Goal: Task Accomplishment & Management: Complete application form

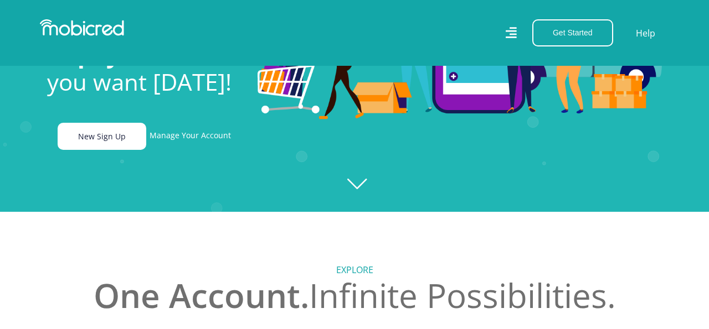
scroll to position [0, 1893]
click at [120, 137] on link "New Sign Up" at bounding box center [102, 136] width 89 height 27
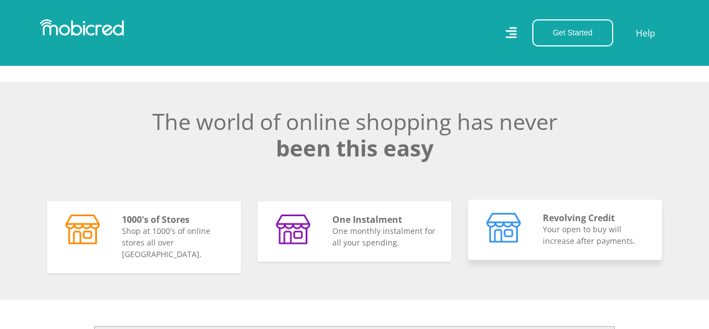
scroll to position [0, 0]
click at [547, 229] on p "Your open to buy will increase after payments." at bounding box center [596, 235] width 106 height 23
click at [565, 235] on p "Your open to buy will increase after payments." at bounding box center [596, 235] width 106 height 23
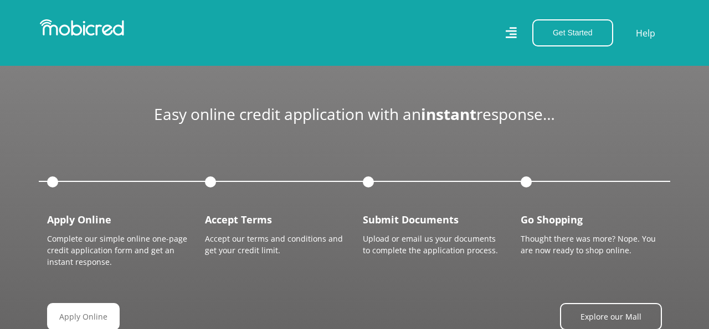
scroll to position [0, 2525]
click at [89, 311] on div "Easy online credit application with an instant response… Apply Online Complete …" at bounding box center [354, 238] width 631 height 266
click at [89, 306] on link "Apply Online" at bounding box center [87, 316] width 73 height 27
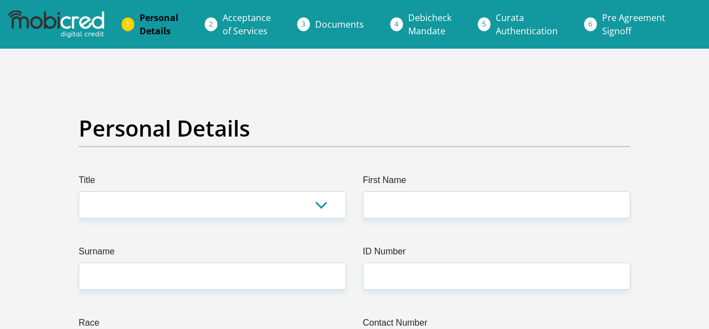
scroll to position [14, 0]
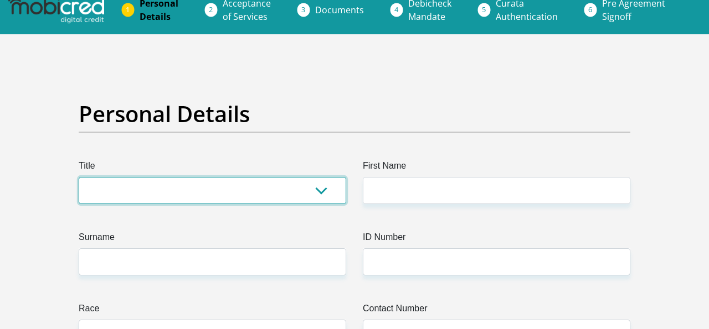
click at [174, 190] on select "Mr Ms Mrs Dr Other" at bounding box center [212, 190] width 267 height 27
select select "Ms"
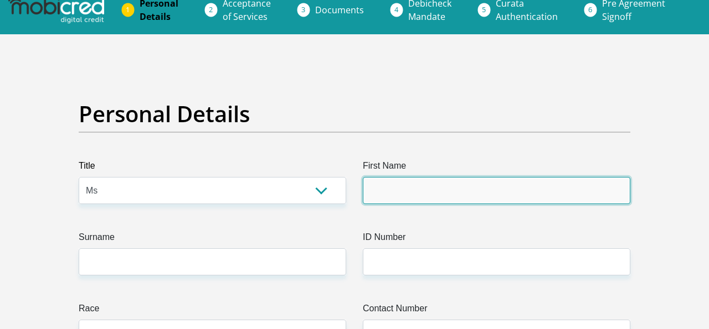
click at [393, 188] on input "First Name" at bounding box center [496, 190] width 267 height 27
type input "Carol"
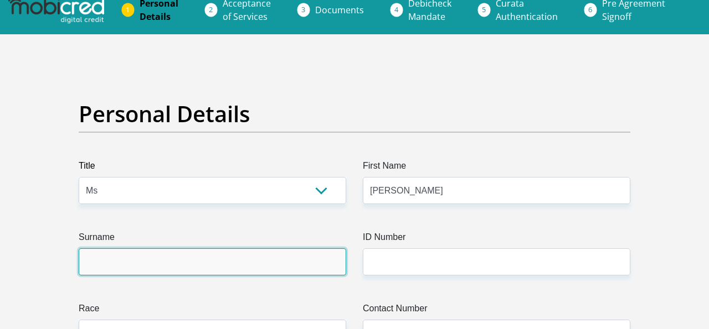
type input "DuToit"
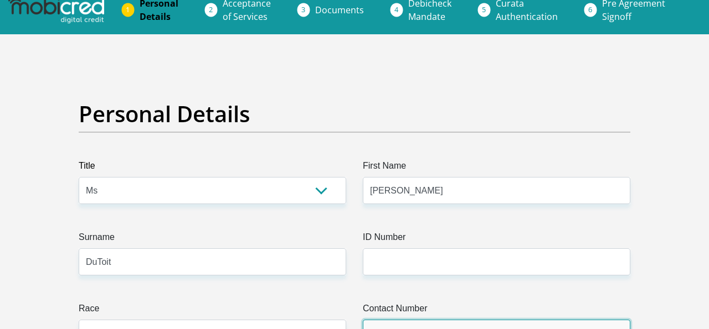
type input "0813810941"
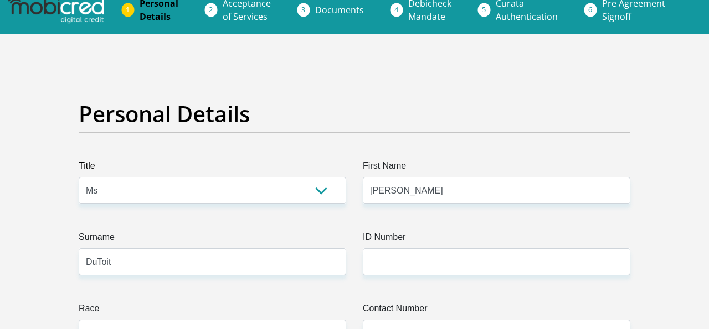
select select "ZAF"
type input "The Campus"
type input "Willowbrook"
type input "152 van dalen road south"
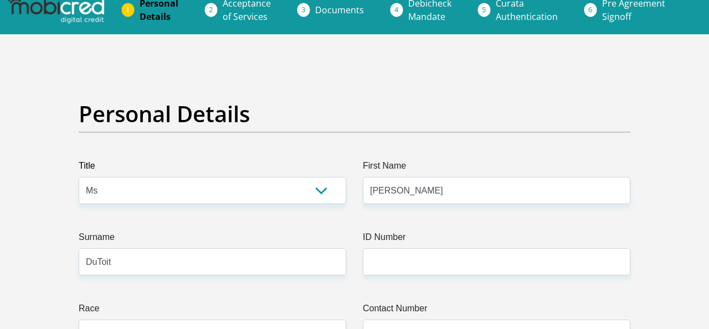
type input "152 van dalen road south"
type input "1724"
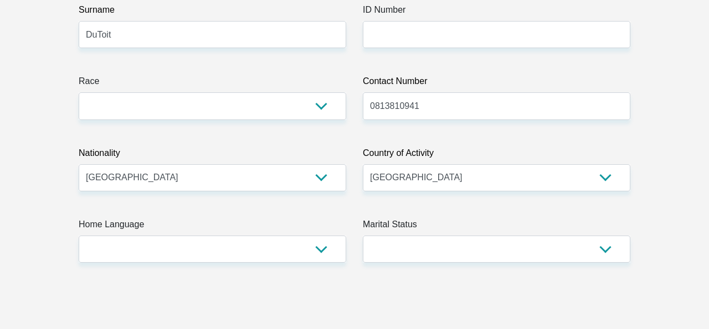
scroll to position [244, 0]
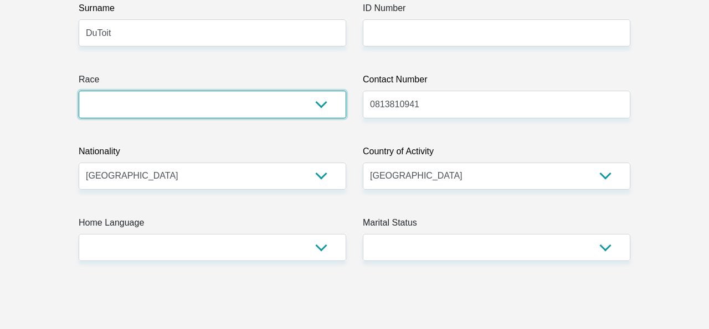
click at [203, 100] on select "Black Coloured Indian White Other" at bounding box center [212, 104] width 267 height 27
select select "2"
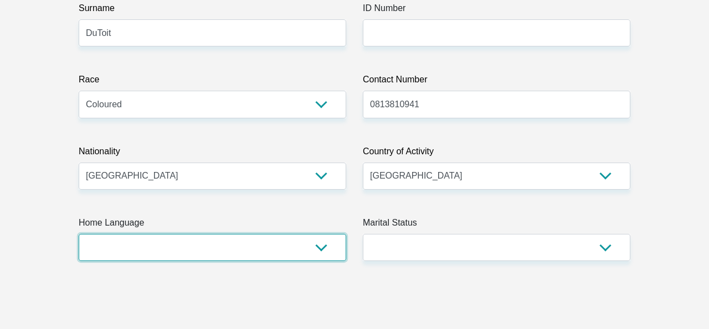
click at [122, 256] on select "Afrikaans English Sepedi South Ndebele Southern Sotho Swati Tsonga Tswana Venda…" at bounding box center [212, 247] width 267 height 27
select select "eng"
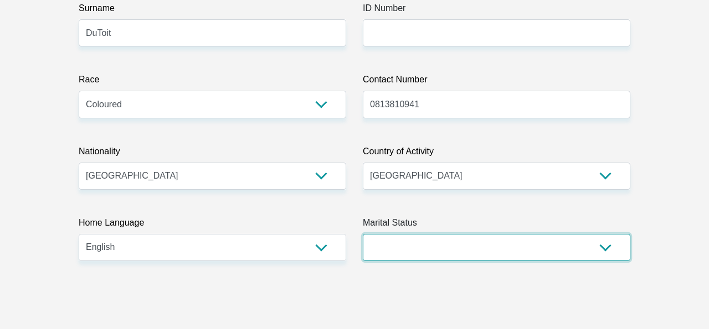
click at [422, 247] on select "Married ANC Single Divorced Widowed Married COP or Customary Law" at bounding box center [496, 247] width 267 height 27
select select "2"
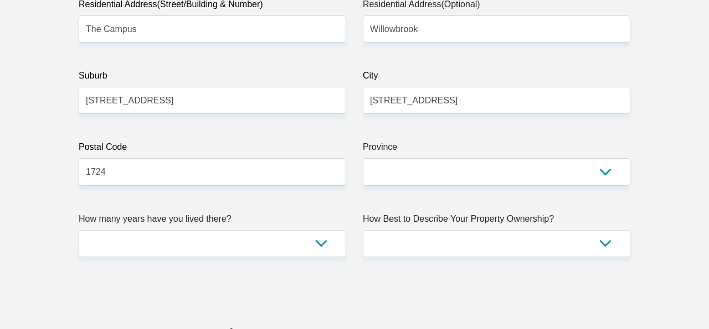
scroll to position [648, 0]
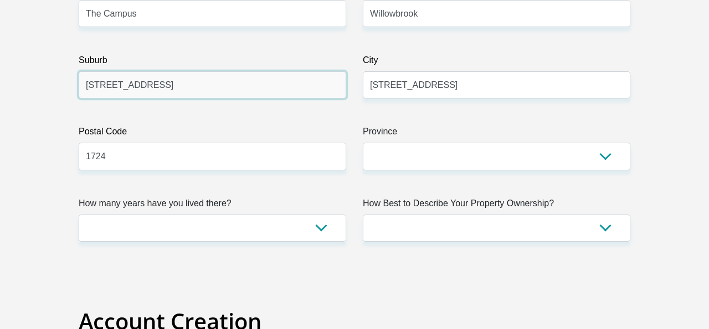
click at [291, 89] on input "152 van dalen road south" at bounding box center [212, 84] width 267 height 27
type input "1"
type input "willowbrook"
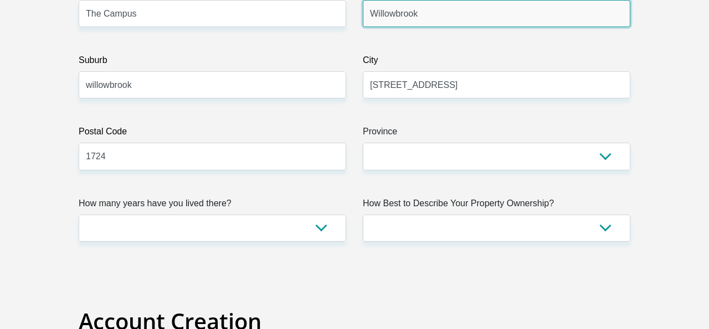
click at [434, 13] on input "Willowbrook" at bounding box center [496, 13] width 267 height 27
type input "W"
type input "2 Princeton"
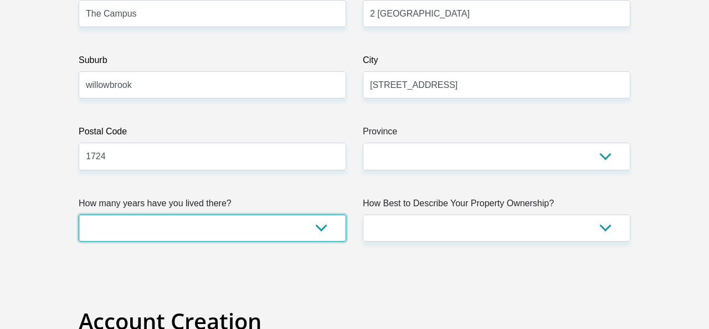
click at [269, 241] on select "less than 1 year 1-3 years 3-5 years 5+ years" at bounding box center [212, 228] width 267 height 27
select select "4"
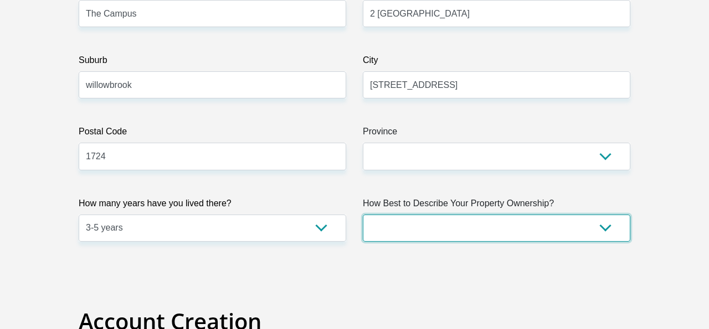
click at [522, 233] on select "Owned Rented Family Owned Company Dwelling" at bounding box center [496, 228] width 267 height 27
select select "Owned"
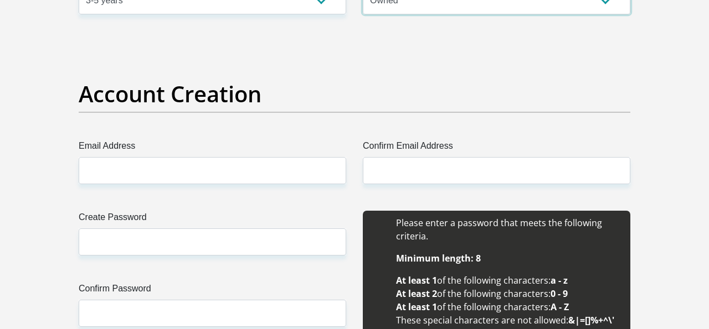
scroll to position [874, 0]
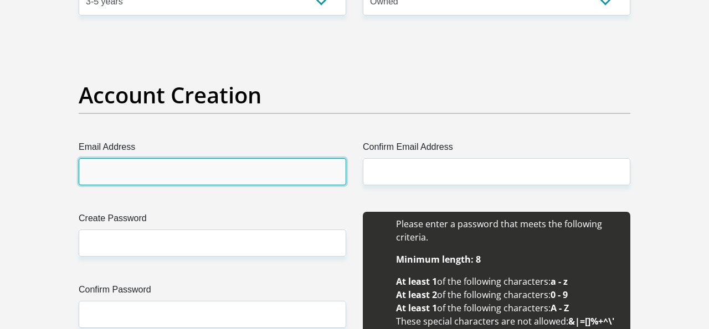
click at [223, 183] on input "Email Address" at bounding box center [212, 171] width 267 height 27
type input "misscdt2014@gmail.com"
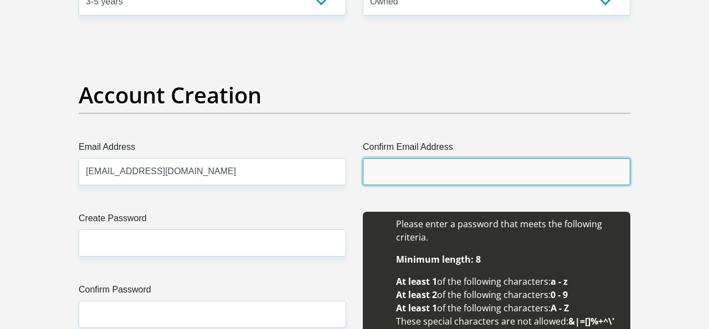
type input "misscdt2014@gmail.com"
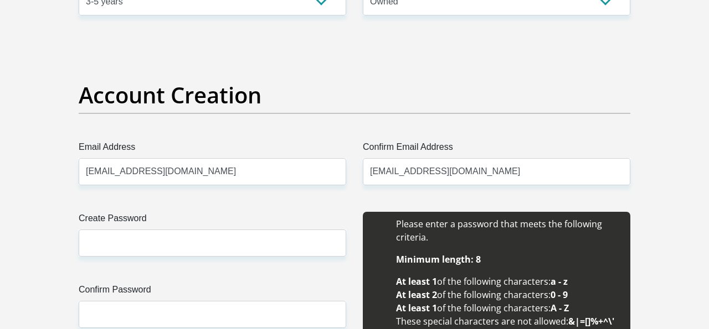
type input "152"
type input "Carol"
type input "Du Toit"
type input "0813810941"
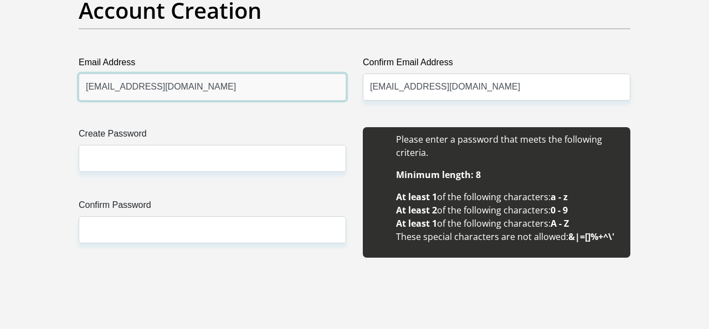
scroll to position [961, 0]
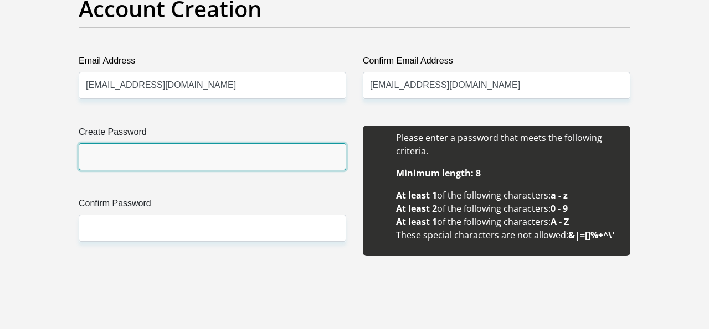
click at [177, 165] on input "Create Password" at bounding box center [212, 156] width 267 height 27
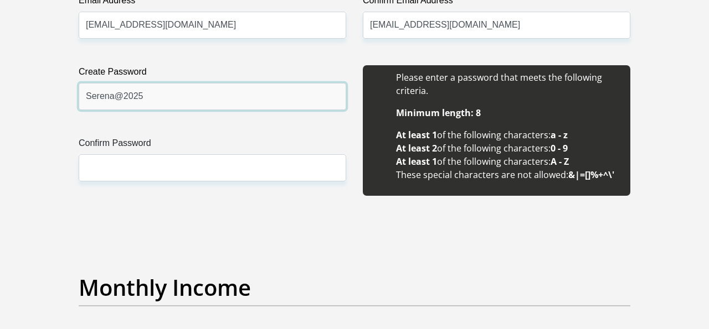
scroll to position [1026, 0]
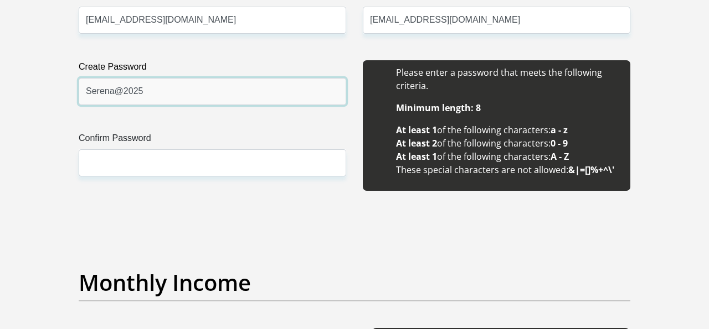
type input "Serena@2025"
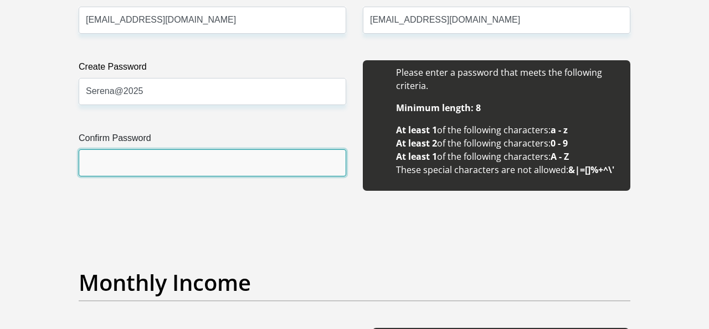
click at [275, 169] on input "Confirm Password" at bounding box center [212, 162] width 267 height 27
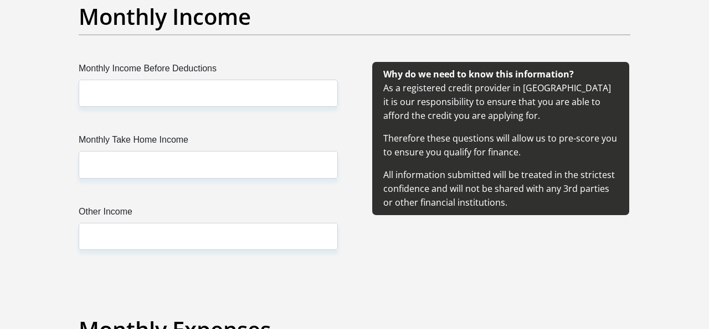
scroll to position [1299, 0]
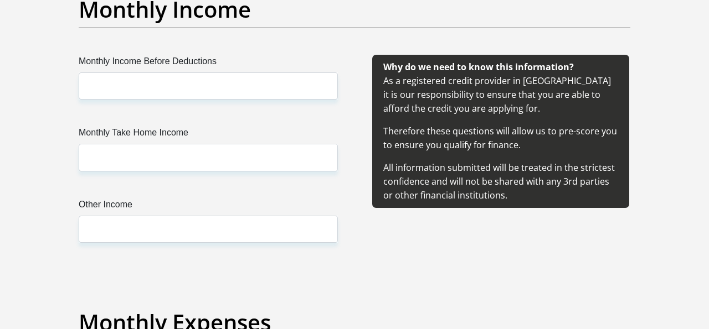
type input "Serena@2025"
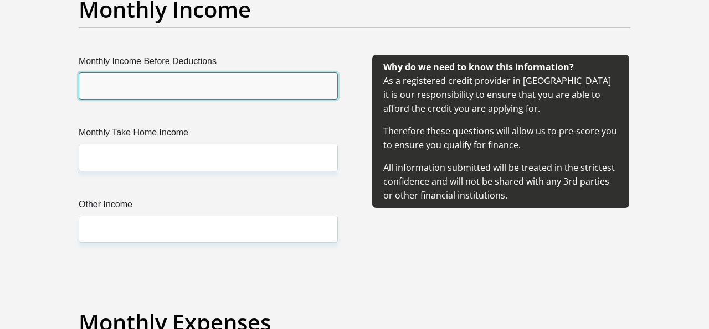
click at [176, 84] on input "Monthly Income Before Deductions" at bounding box center [208, 86] width 259 height 27
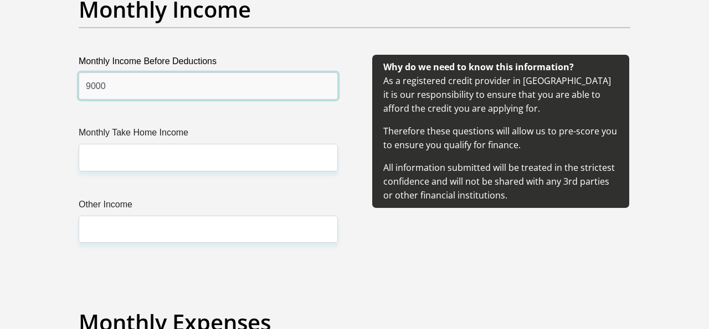
type input "9000"
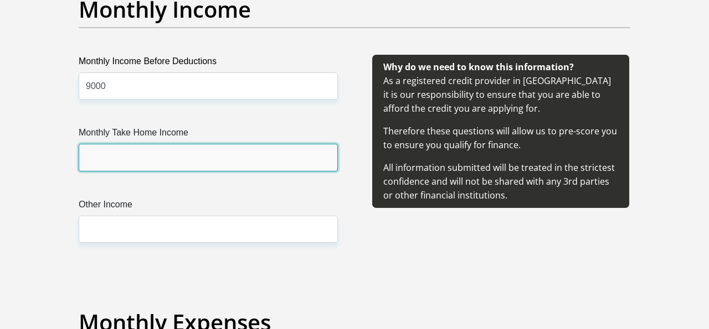
click at [160, 167] on input "Monthly Take Home Income" at bounding box center [208, 157] width 259 height 27
type input "7250"
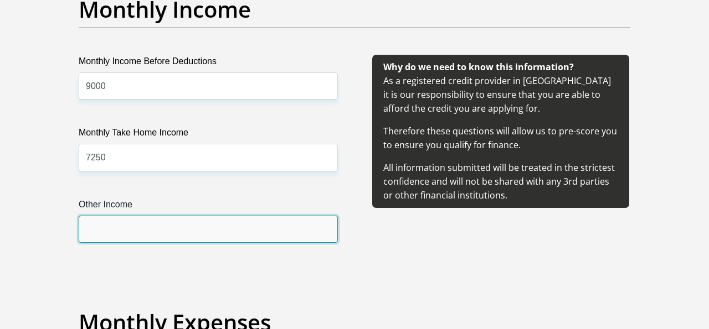
click at [150, 225] on input "Other Income" at bounding box center [208, 229] width 259 height 27
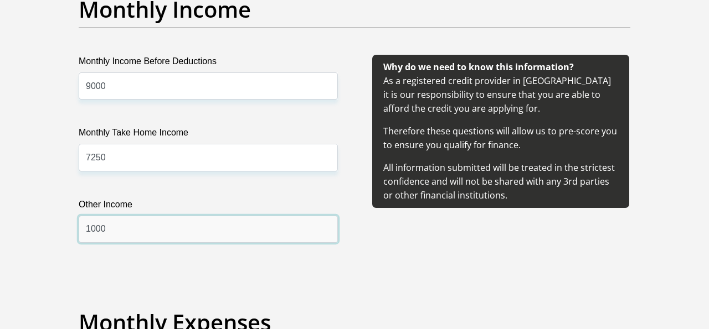
type input "1000"
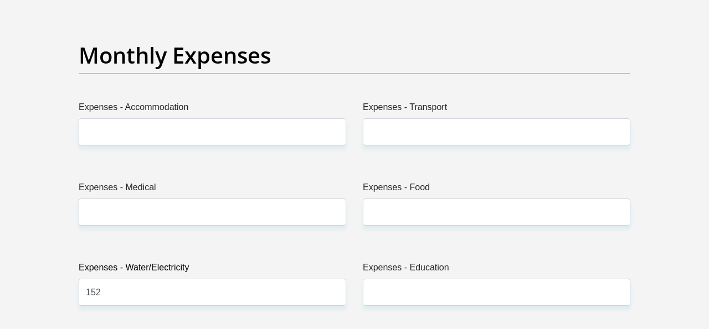
scroll to position [1557, 0]
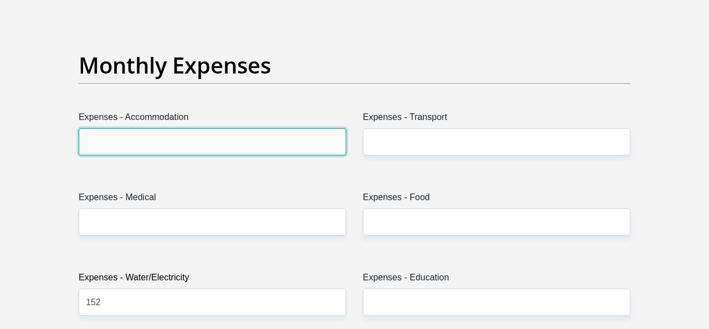
click at [230, 145] on input "Expenses - Accommodation" at bounding box center [212, 141] width 267 height 27
type input "2000"
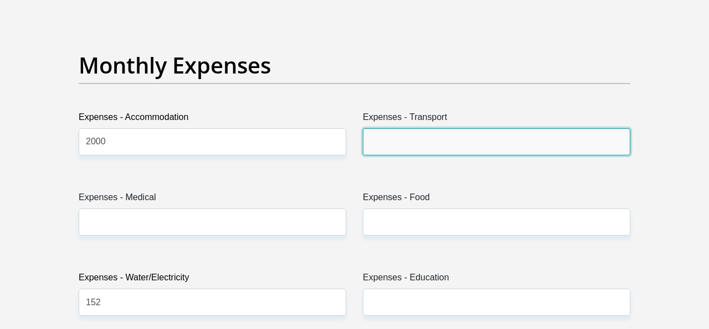
click at [429, 143] on input "Expenses - Transport" at bounding box center [496, 141] width 267 height 27
type input "500"
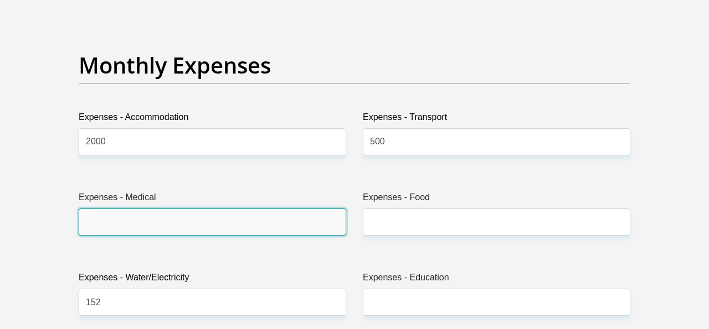
click at [187, 219] on input "Expenses - Medical" at bounding box center [212, 222] width 267 height 27
type input "0"
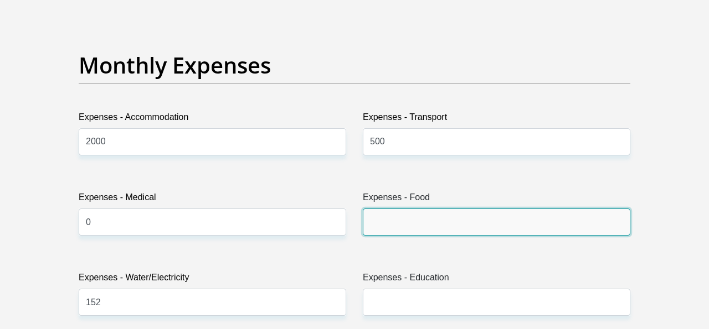
click at [407, 225] on input "Expenses - Food" at bounding box center [496, 222] width 267 height 27
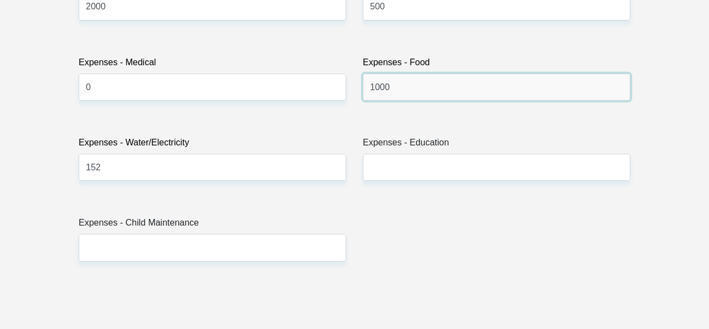
scroll to position [1701, 0]
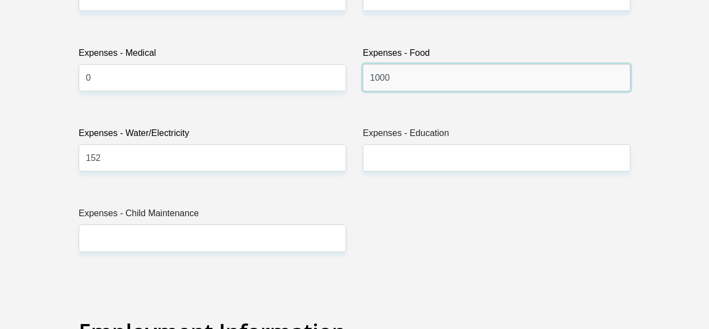
type input "1000"
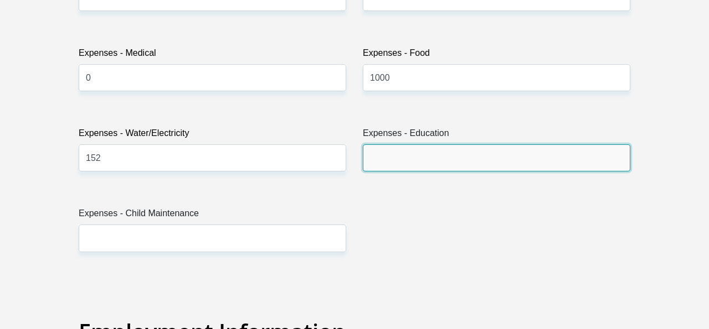
click at [450, 163] on input "Expenses - Education" at bounding box center [496, 157] width 267 height 27
type input "0"
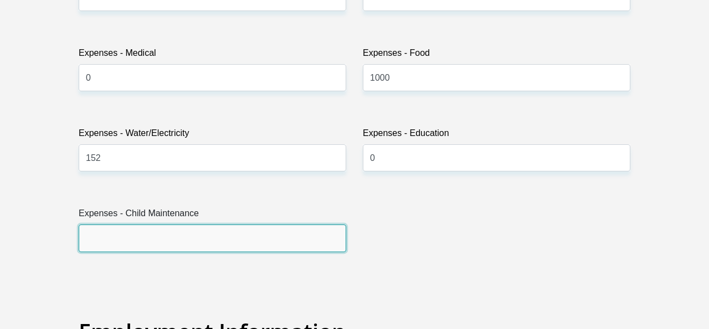
click at [169, 241] on input "Expenses - Child Maintenance" at bounding box center [212, 238] width 267 height 27
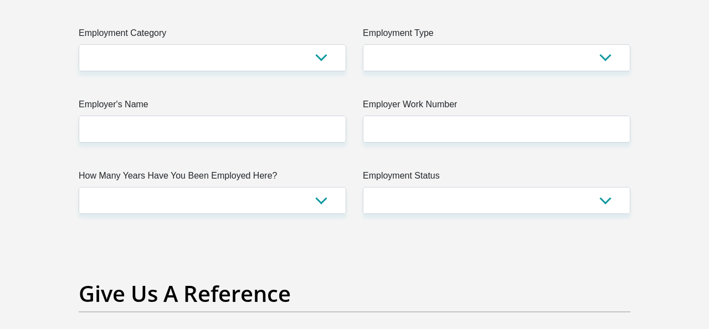
scroll to position [2045, 0]
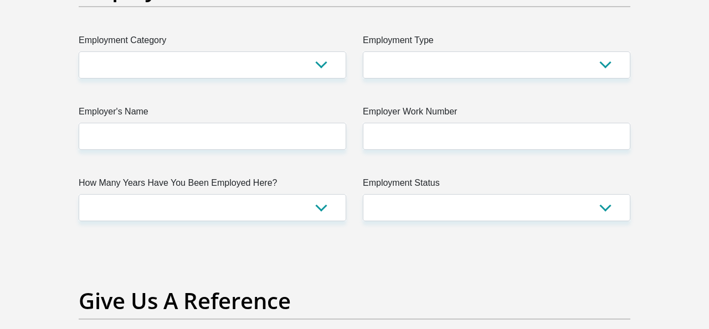
type input "0"
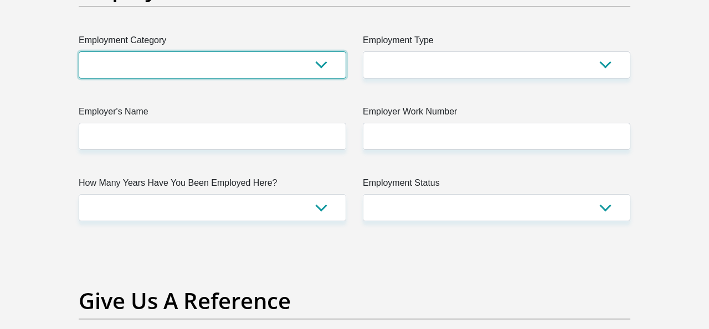
click at [188, 67] on select "AGRICULTURE ALCOHOL & TOBACCO CONSTRUCTION MATERIALS METALLURGY EQUIPMENT FOR R…" at bounding box center [212, 64] width 267 height 27
select select "53"
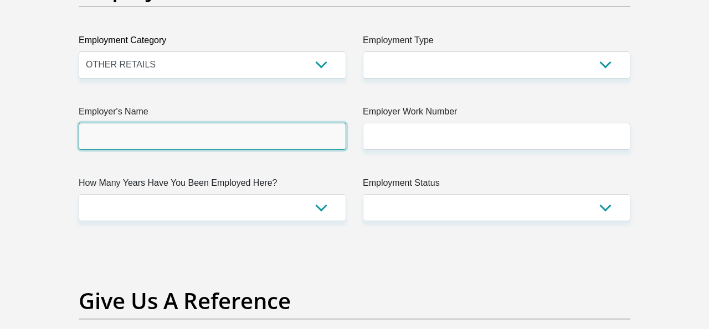
click at [100, 130] on input "Employer's Name" at bounding box center [212, 136] width 267 height 27
type input "RedialBPO"
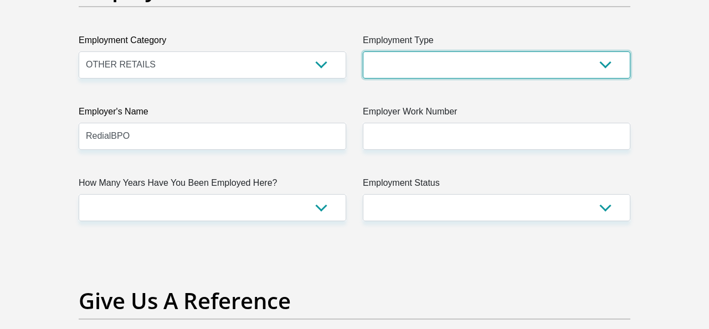
click at [467, 52] on select "College/Lecturer Craft Seller Creative Driver Executive Farmer Forces - Non Com…" at bounding box center [496, 64] width 267 height 27
select select "Sales"
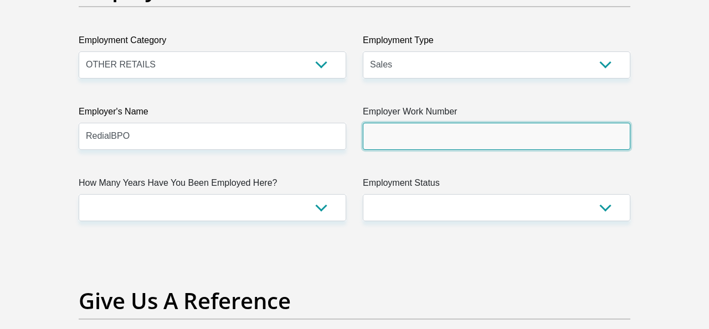
click at [448, 140] on input "Employer Work Number" at bounding box center [496, 136] width 267 height 27
type input "0813810941"
drag, startPoint x: 425, startPoint y: 138, endPoint x: 276, endPoint y: 139, distance: 149.5
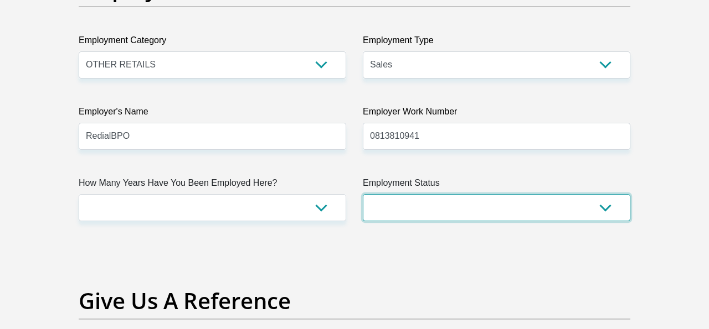
click at [442, 211] on select "Permanent/Full-time Part-time/Casual Contract Worker Self-Employed Housewife Re…" at bounding box center [496, 207] width 267 height 27
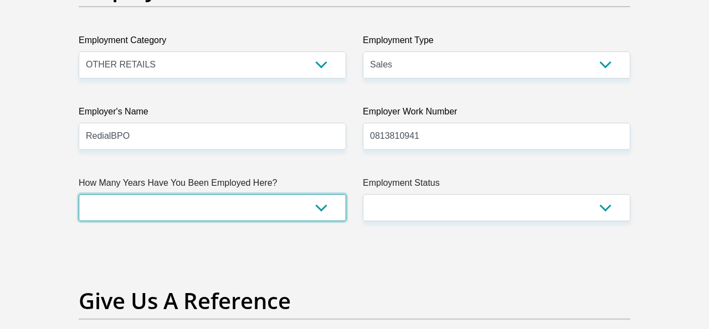
click at [325, 209] on select "less than 1 year 1-3 years 3-5 years 5+ years" at bounding box center [212, 207] width 267 height 27
select select "6"
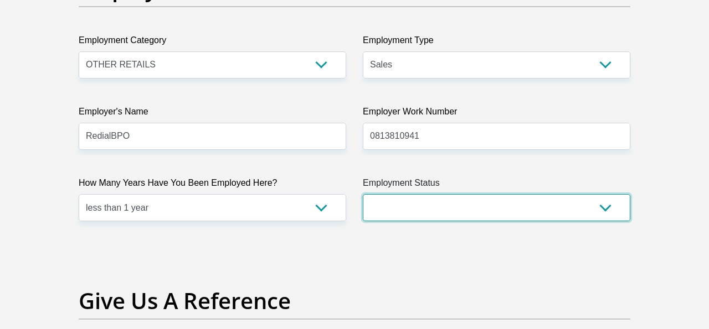
click at [466, 206] on select "Permanent/Full-time Part-time/Casual Contract Worker Self-Employed Housewife Re…" at bounding box center [496, 207] width 267 height 27
select select "1"
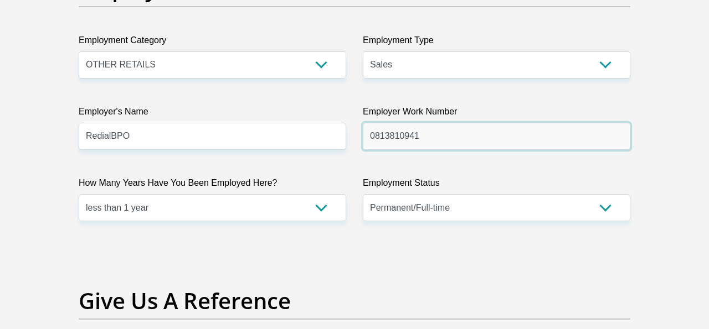
drag, startPoint x: 443, startPoint y: 133, endPoint x: 311, endPoint y: 120, distance: 133.5
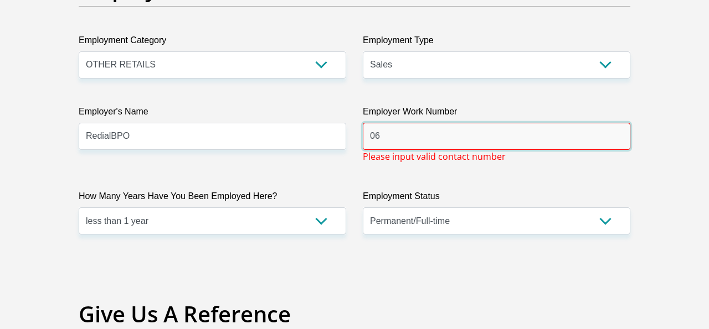
type input "0"
click at [523, 195] on label "Employment Status" at bounding box center [496, 199] width 267 height 18
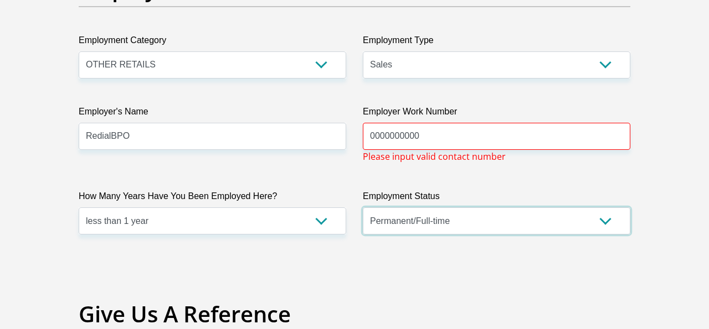
click at [523, 208] on select "Permanent/Full-time Part-time/Casual Contract Worker Self-Employed Housewife Re…" at bounding box center [496, 221] width 267 height 27
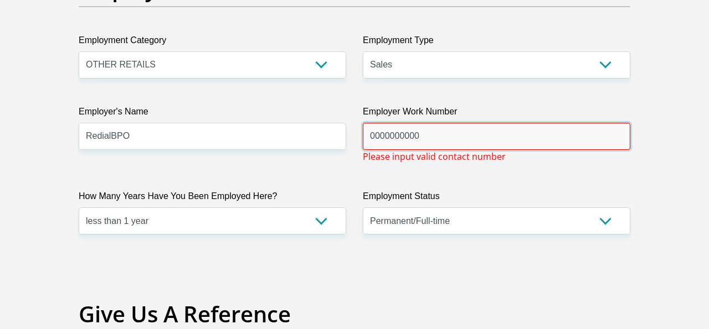
drag, startPoint x: 435, startPoint y: 133, endPoint x: 353, endPoint y: 132, distance: 81.9
click at [382, 132] on input "0000000000" at bounding box center [496, 136] width 267 height 27
type input "0"
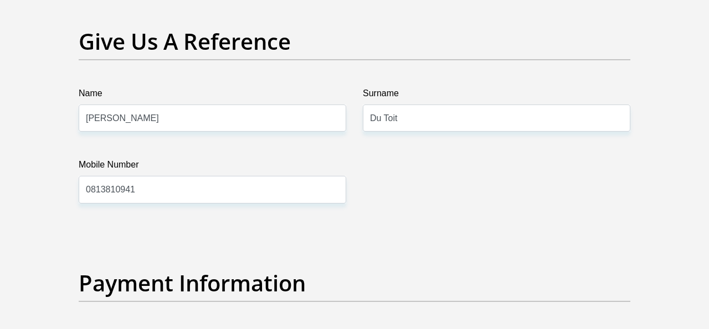
scroll to position [2305, 0]
type input "0813810941"
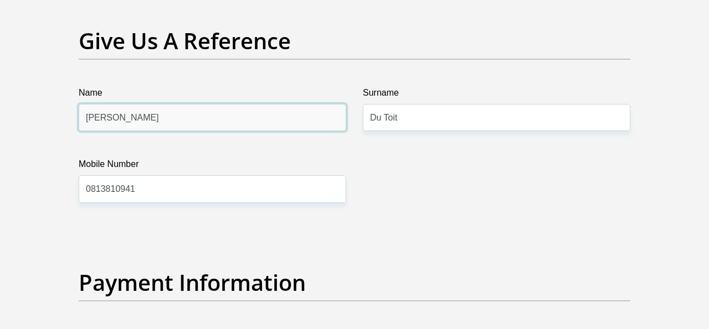
click at [156, 113] on input "Carol" at bounding box center [212, 117] width 267 height 27
type input "C"
type input "Ilorna"
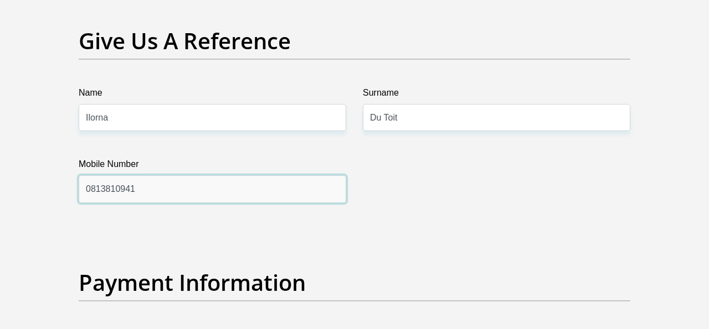
click at [149, 185] on input "0813810941" at bounding box center [212, 188] width 267 height 27
type input "0"
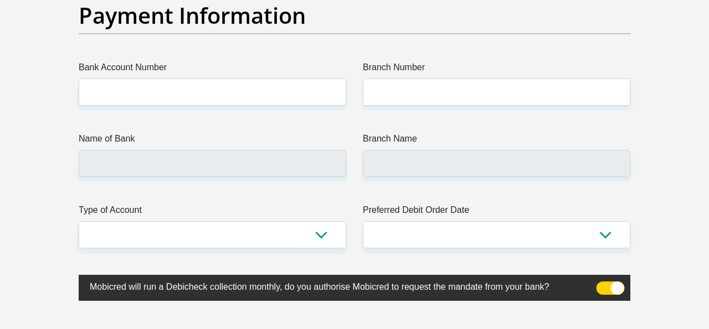
scroll to position [2577, 0]
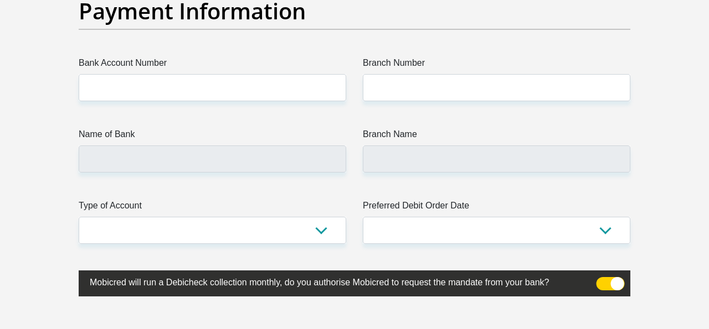
type input "0843863449"
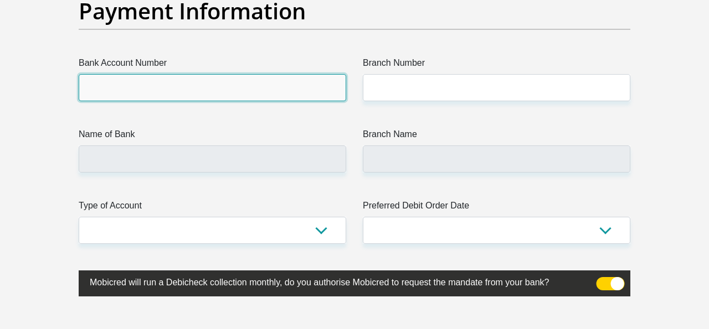
click at [140, 92] on input "Bank Account Number" at bounding box center [212, 87] width 267 height 27
type input "51000988256"
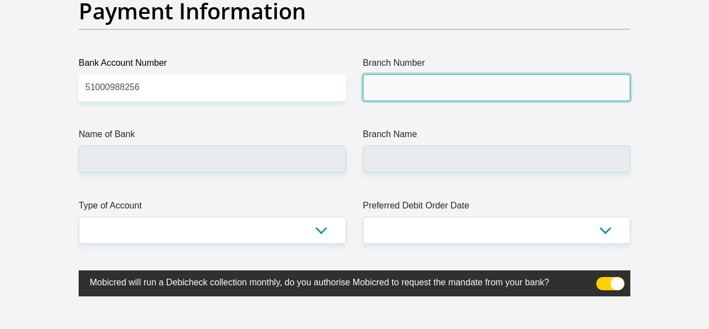
click at [394, 97] on input "Branch Number" at bounding box center [496, 87] width 267 height 27
type input "678910"
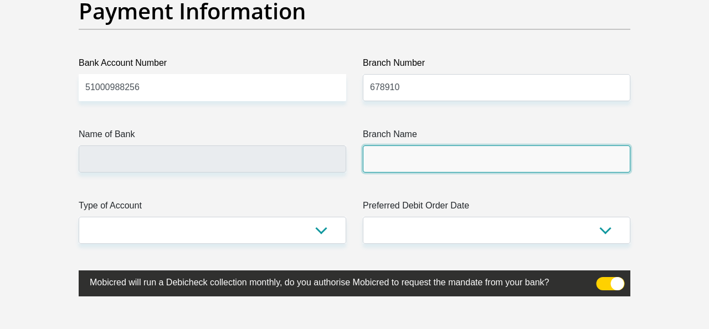
click at [416, 157] on input "Branch Name" at bounding box center [496, 159] width 267 height 27
type input "TYME BANK LIMITED"
type input "TYME ROSEBANK"
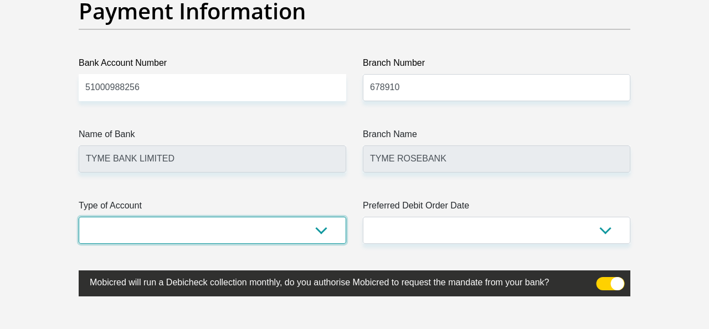
click at [204, 230] on select "Cheque Savings" at bounding box center [212, 230] width 267 height 27
select select "SAV"
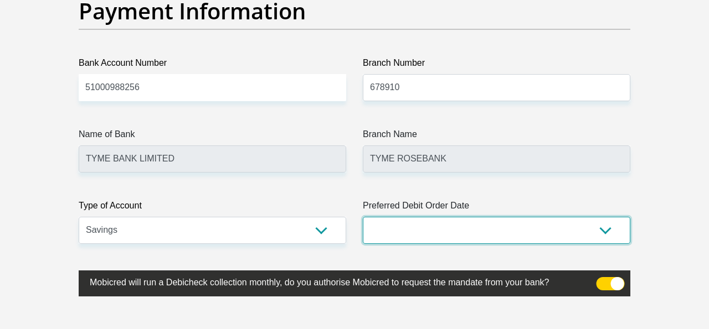
click at [464, 224] on select "1st 2nd 3rd 4th 5th 7th 18th 19th 20th 21st 22nd 23rd 24th 25th 26th 27th 28th …" at bounding box center [496, 230] width 267 height 27
select select "1"
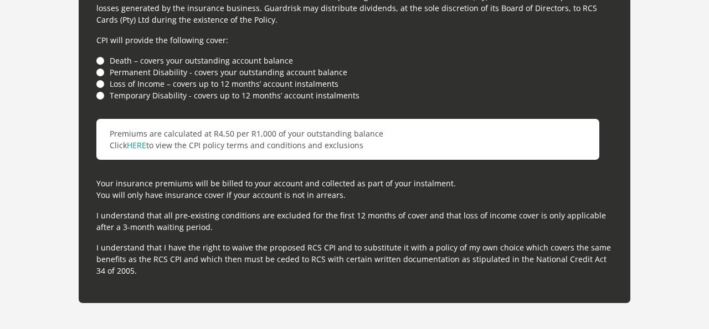
scroll to position [3135, 0]
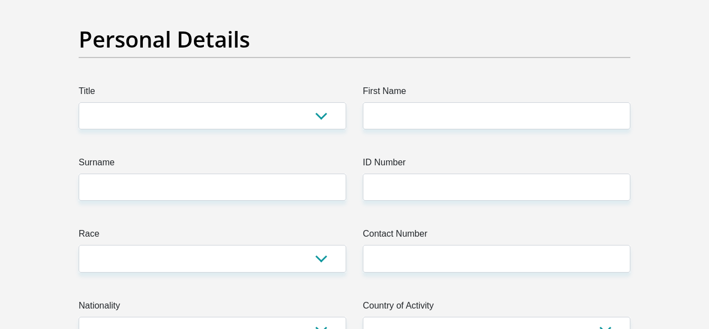
scroll to position [90, 0]
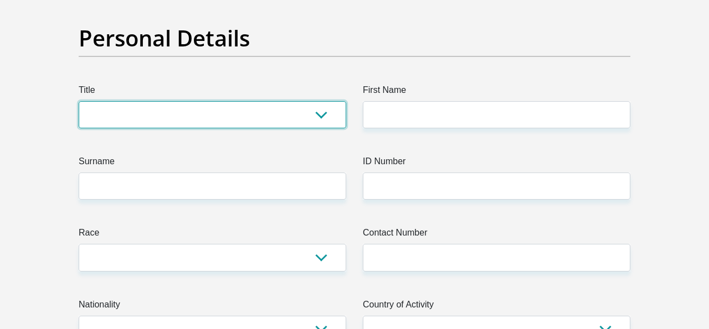
click at [156, 113] on select "Mr Ms Mrs Dr Other" at bounding box center [212, 114] width 267 height 27
select select "Ms"
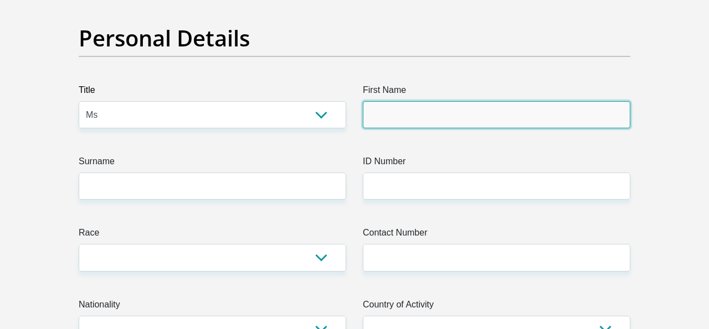
click at [439, 121] on input "First Name" at bounding box center [496, 114] width 267 height 27
type input "Carol"
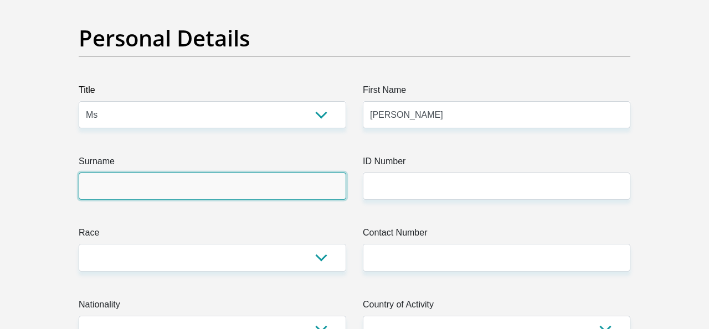
type input "DuToit"
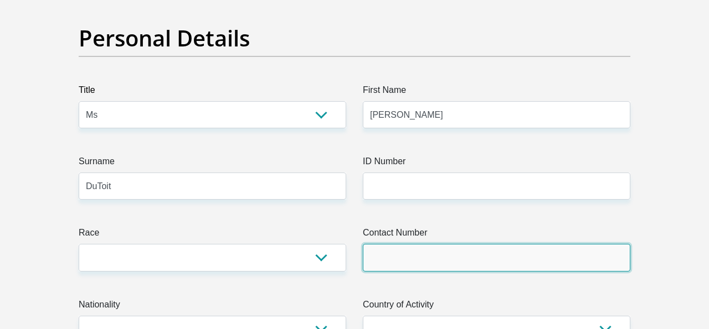
type input "0813810941"
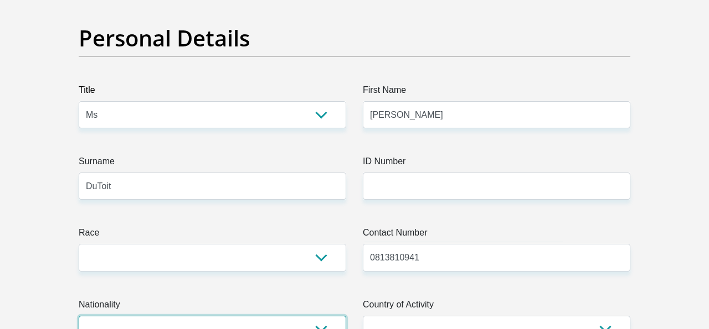
select select "ZAF"
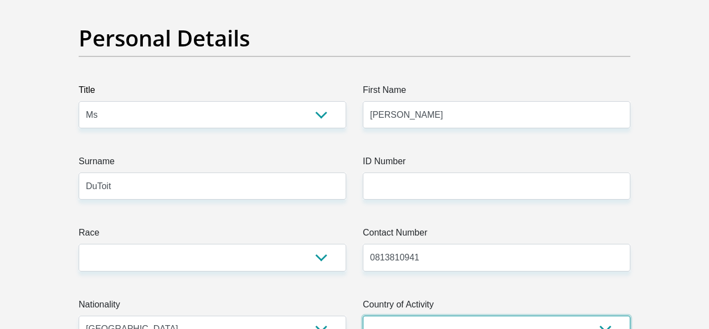
select select "ZAF"
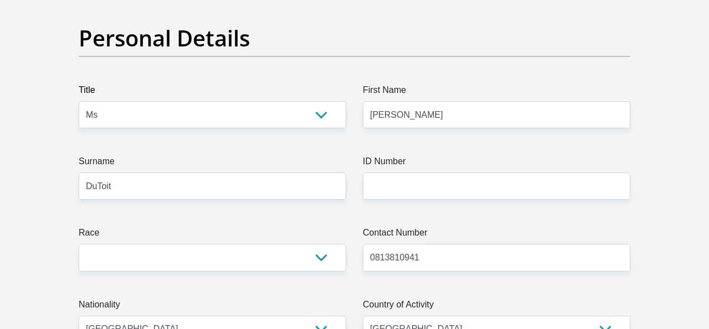
type input "The Campus"
type input "Willowbrook"
type input "152 van dalen road south"
type input "1724"
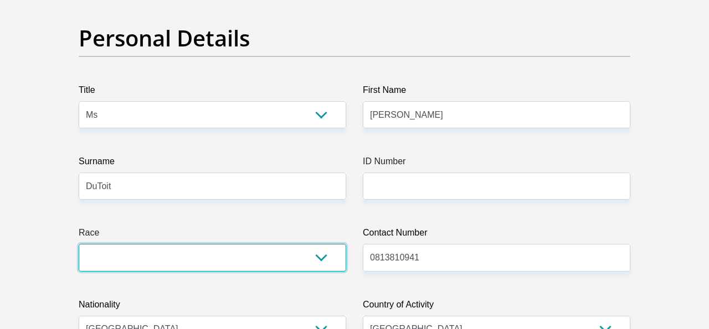
click at [107, 258] on select "Black Coloured Indian White Other" at bounding box center [212, 257] width 267 height 27
select select "2"
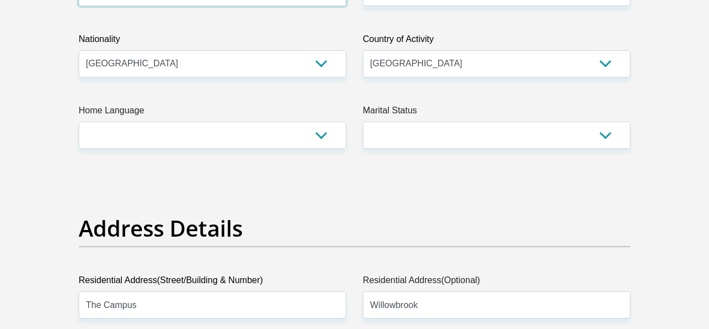
scroll to position [354, 0]
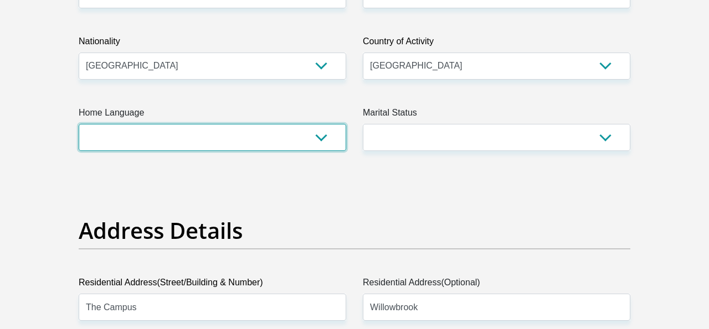
click at [199, 145] on select "Afrikaans English Sepedi South Ndebele Southern Sotho Swati Tsonga Tswana Venda…" at bounding box center [212, 137] width 267 height 27
select select "eng"
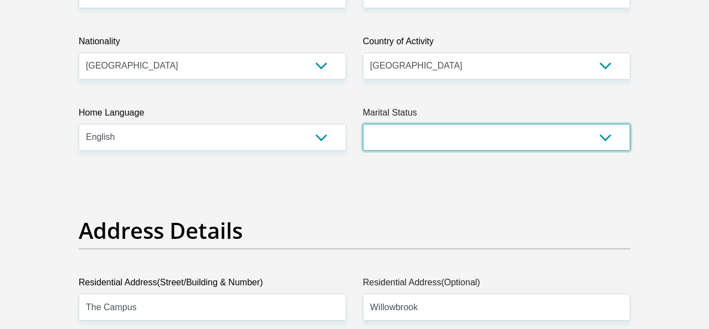
click at [409, 138] on select "Married ANC Single Divorced Widowed Married COP or Customary Law" at bounding box center [496, 137] width 267 height 27
select select "2"
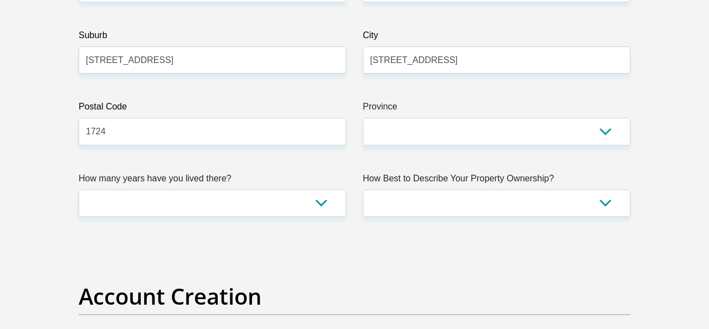
scroll to position [693, 0]
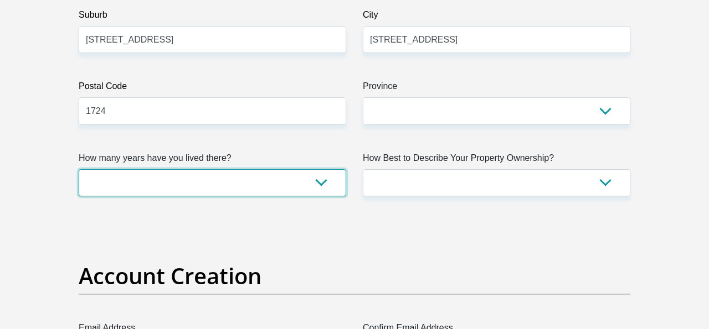
click at [248, 187] on select "less than 1 year 1-3 years 3-5 years 5+ years" at bounding box center [212, 182] width 267 height 27
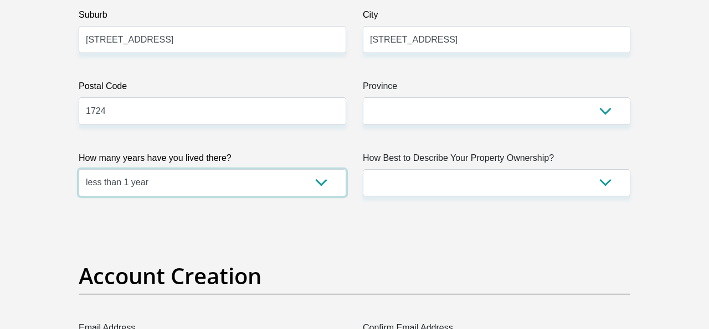
click at [224, 172] on select "less than 1 year 1-3 years 3-5 years 5+ years" at bounding box center [212, 182] width 267 height 27
select select "2"
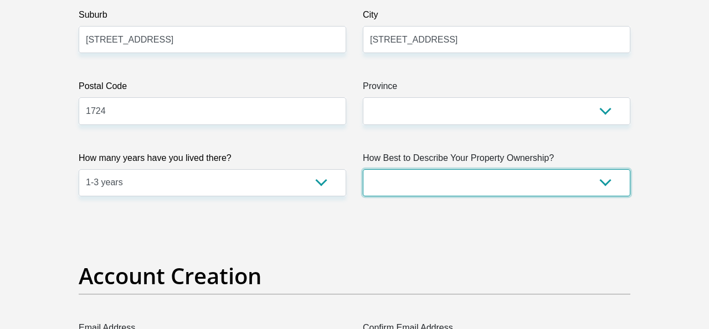
click at [446, 178] on select "Owned Rented Family Owned Company Dwelling" at bounding box center [496, 182] width 267 height 27
select select "Owned"
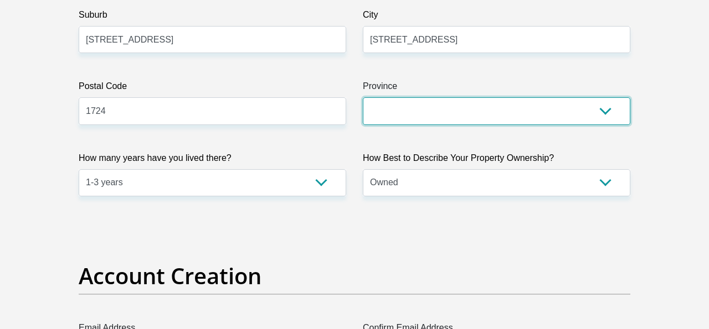
click at [462, 104] on select "Eastern Cape Free State Gauteng KwaZulu-Natal Limpopo Mpumalanga Northern Cape …" at bounding box center [496, 110] width 267 height 27
select select "Gauteng"
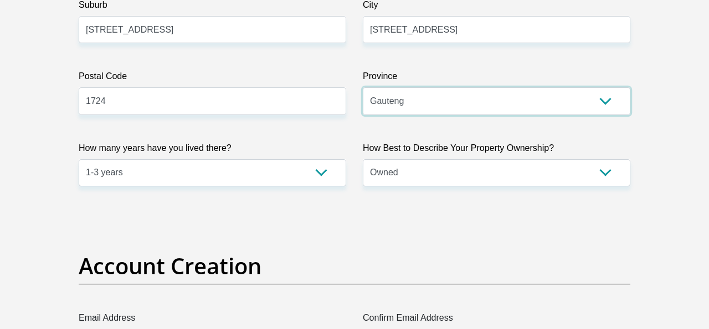
scroll to position [710, 0]
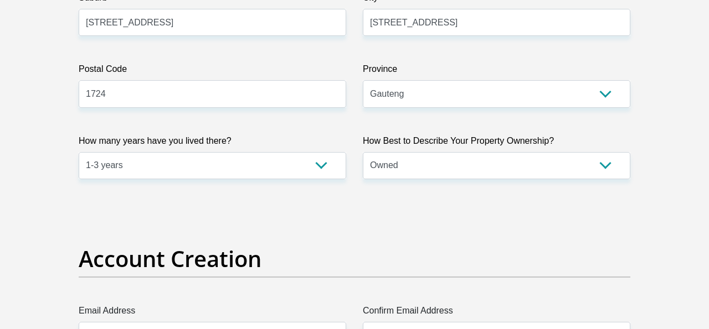
click at [424, 282] on div "Account Creation" at bounding box center [354, 275] width 568 height 59
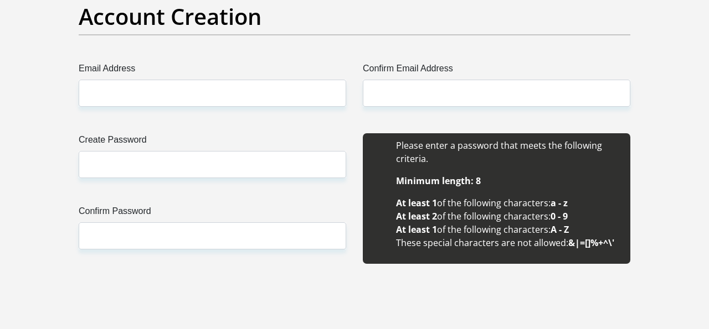
scroll to position [952, 0]
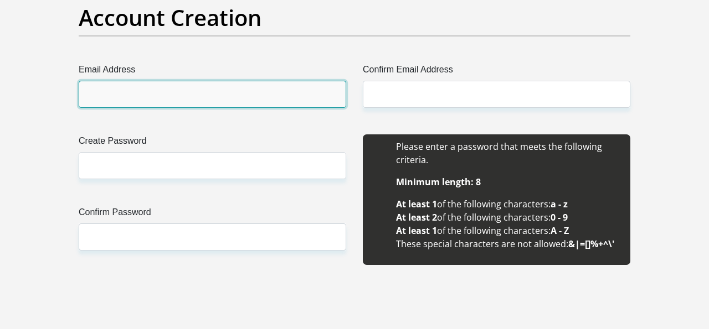
click at [272, 94] on input "Email Address" at bounding box center [212, 94] width 267 height 27
type input "misscdt2014@gmail.com"
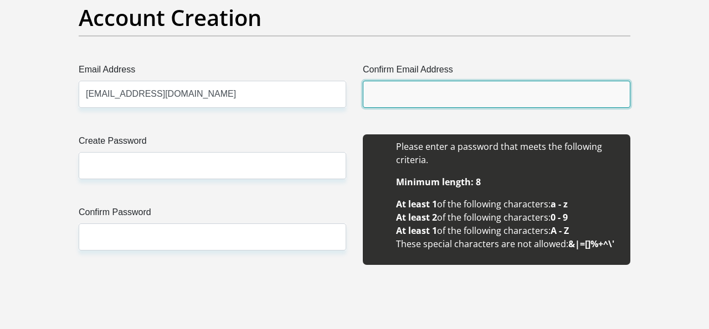
type input "misscdt2014@gmail.com"
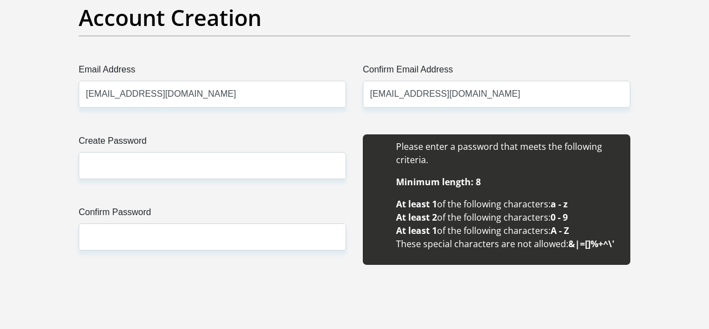
type input "152"
type input "Carol"
type input "Du Toit"
type input "0813810941"
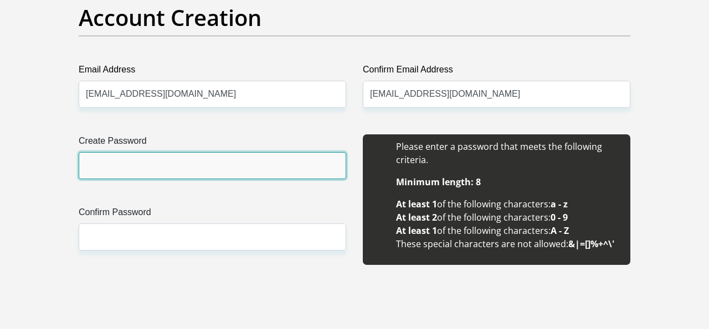
click at [187, 171] on input "Create Password" at bounding box center [212, 165] width 267 height 27
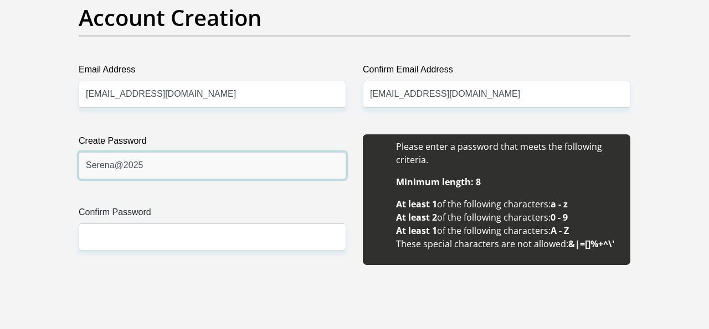
type input "Serena@2025"
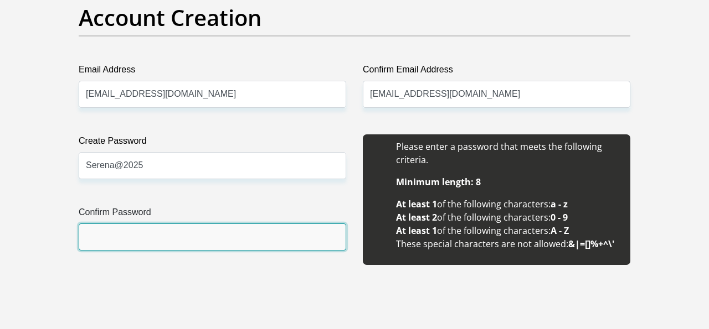
click at [136, 235] on input "Confirm Password" at bounding box center [212, 237] width 267 height 27
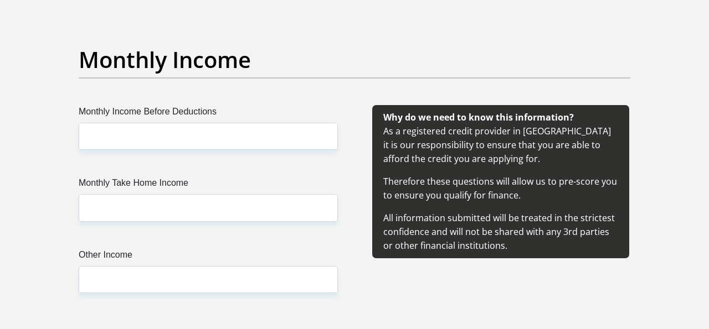
scroll to position [1264, 0]
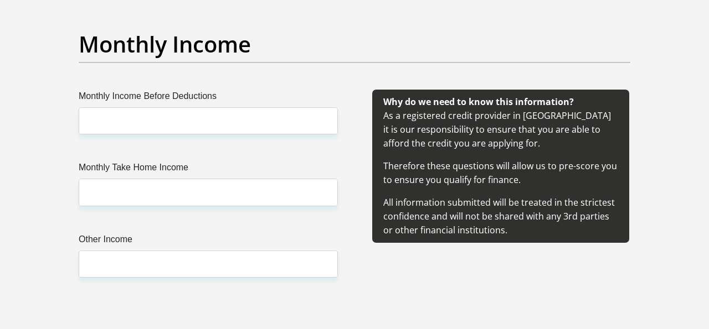
type input "Serena@2025"
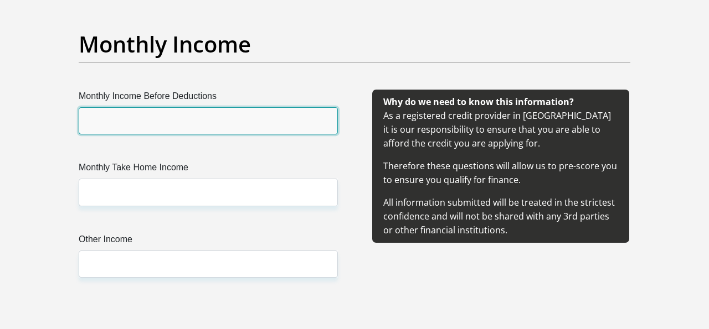
click at [126, 115] on input "Monthly Income Before Deductions" at bounding box center [208, 120] width 259 height 27
type input "9000"
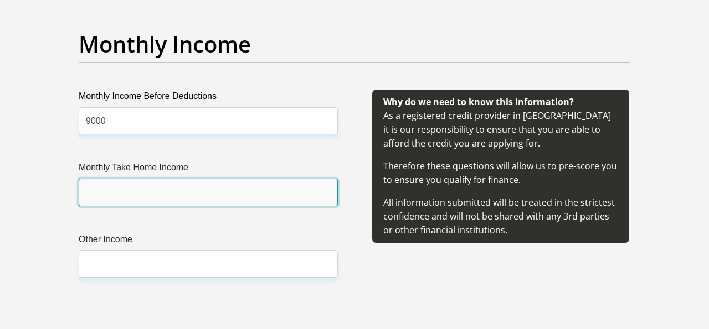
click at [135, 198] on input "Monthly Take Home Income" at bounding box center [208, 192] width 259 height 27
type input "7250"
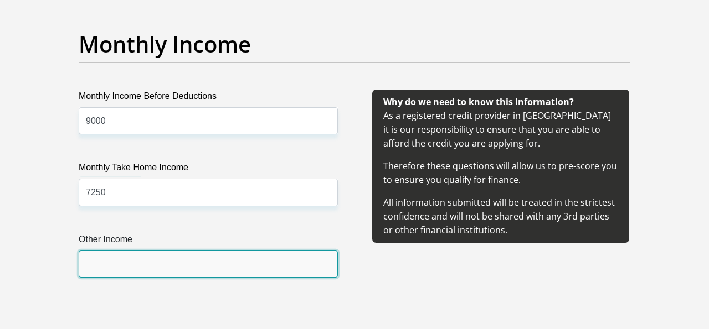
click at [102, 271] on input "Other Income" at bounding box center [208, 264] width 259 height 27
type input "1000"
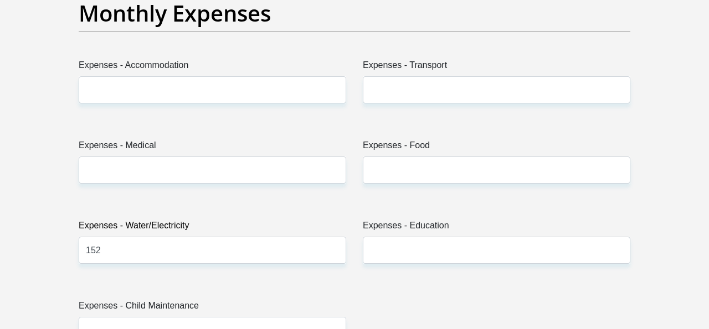
scroll to position [1613, 0]
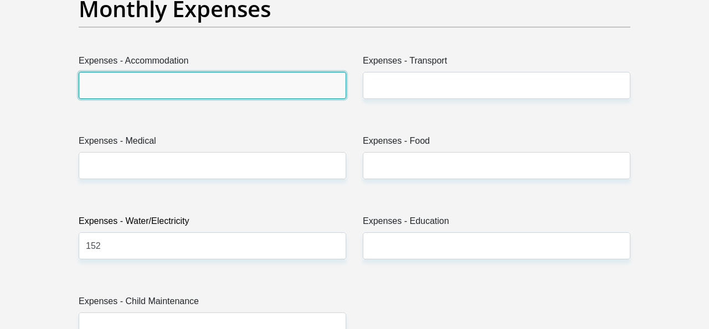
click at [157, 95] on input "Expenses - Accommodation" at bounding box center [212, 85] width 267 height 27
type input "2000"
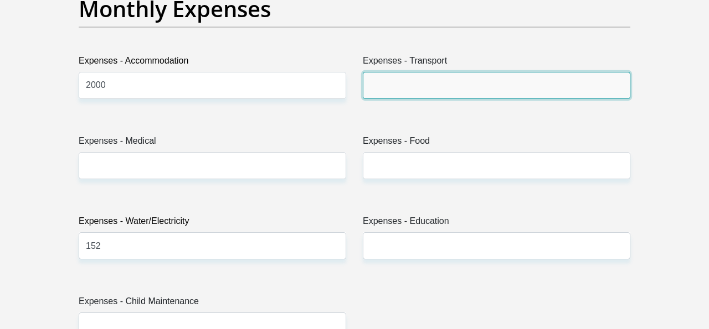
click at [447, 98] on input "Expenses - Transport" at bounding box center [496, 85] width 267 height 27
type input "500"
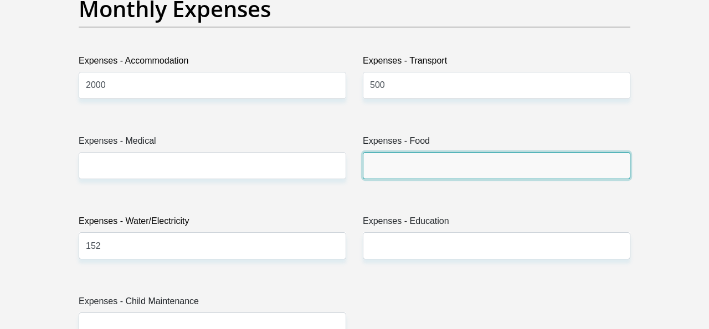
click at [396, 171] on input "Expenses - Food" at bounding box center [496, 165] width 267 height 27
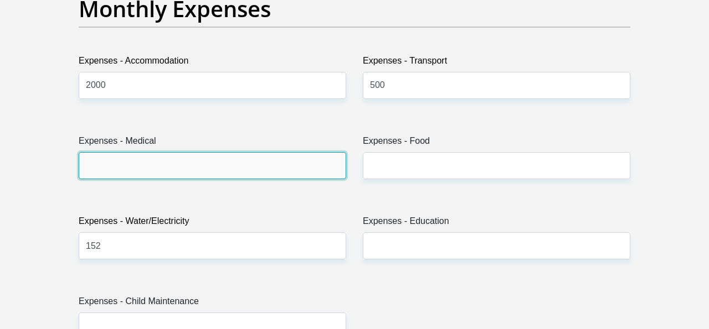
click at [137, 174] on input "Expenses - Medical" at bounding box center [212, 165] width 267 height 27
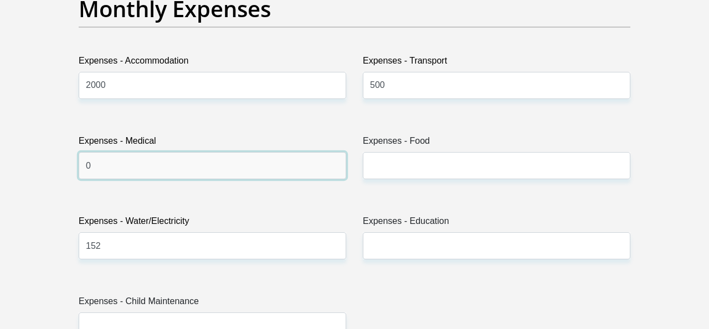
type input "0"
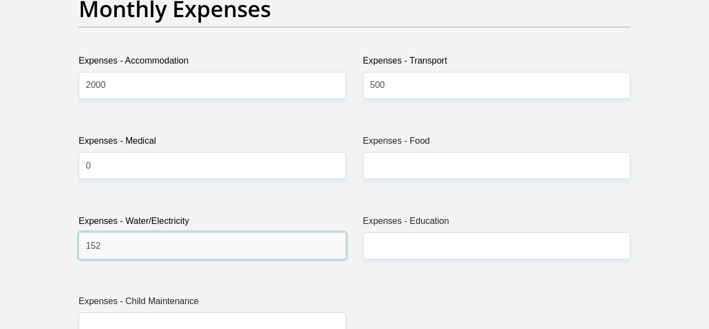
click at [191, 243] on input "152" at bounding box center [212, 246] width 267 height 27
type input "1"
type input "500"
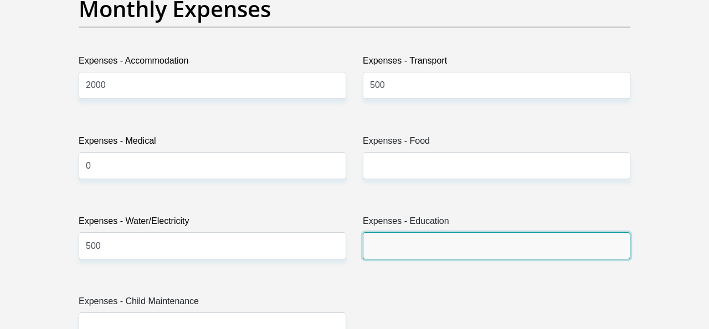
click at [388, 255] on input "Expenses - Education" at bounding box center [496, 246] width 267 height 27
type input "0"
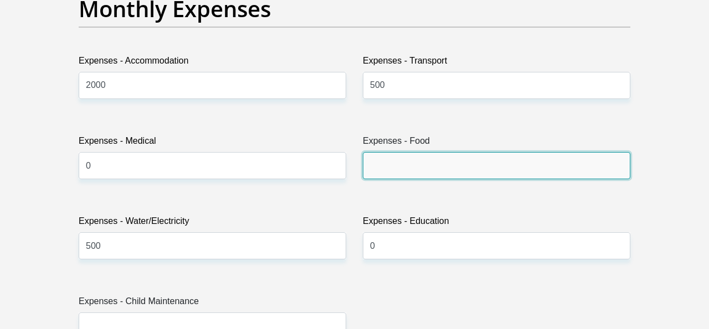
click at [405, 171] on input "Expenses - Food" at bounding box center [496, 165] width 267 height 27
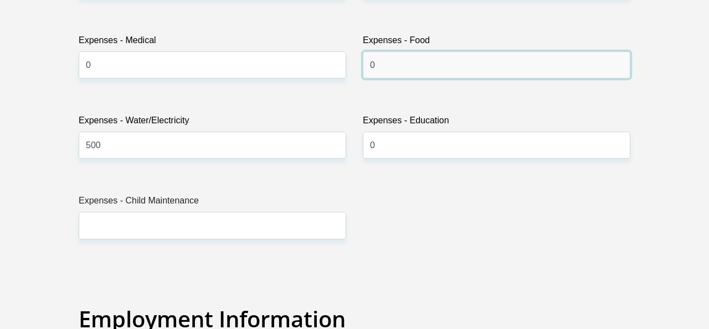
scroll to position [1725, 0]
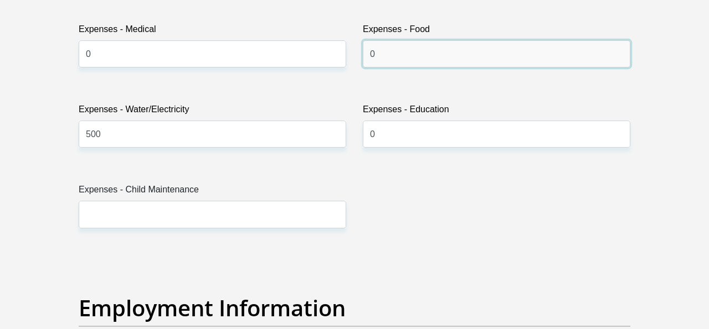
type input "0"
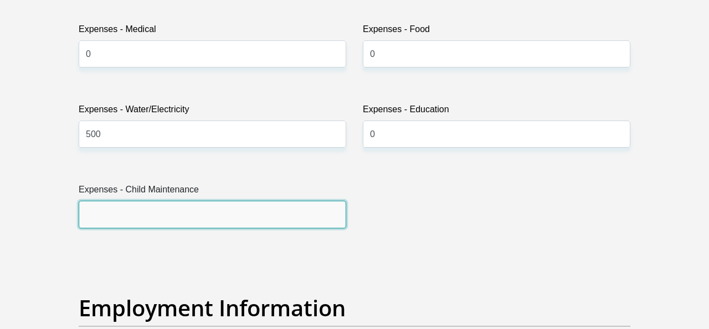
click at [207, 214] on input "Expenses - Child Maintenance" at bounding box center [212, 214] width 267 height 27
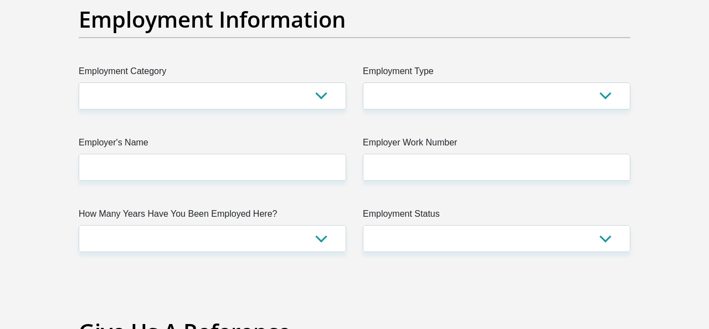
scroll to position [2022, 0]
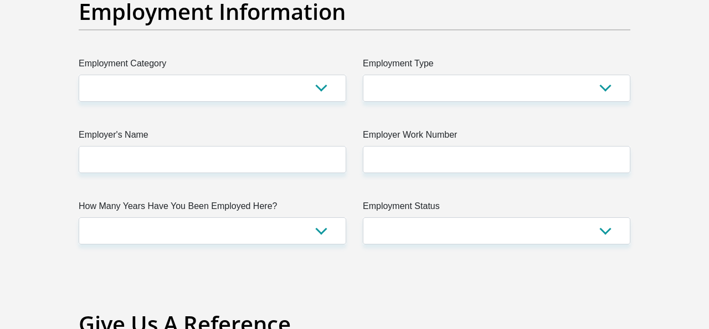
type input "0"
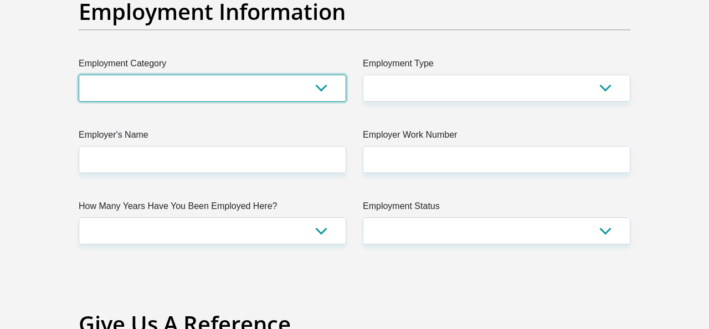
click at [168, 81] on select "AGRICULTURE ALCOHOL & TOBACCO CONSTRUCTION MATERIALS METALLURGY EQUIPMENT FOR R…" at bounding box center [212, 88] width 267 height 27
select select "53"
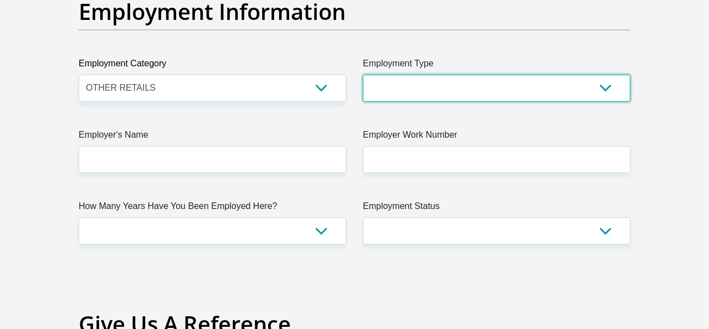
click at [419, 87] on select "College/Lecturer Craft Seller Creative Driver Executive Farmer Forces - Non Com…" at bounding box center [496, 88] width 267 height 27
select select "Sales"
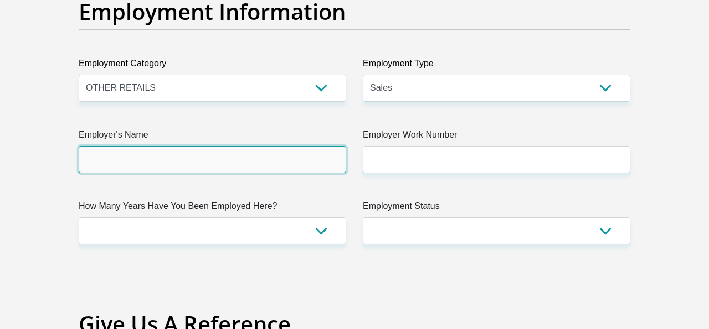
click at [208, 167] on input "Employer's Name" at bounding box center [212, 159] width 267 height 27
type input "RedialBPO"
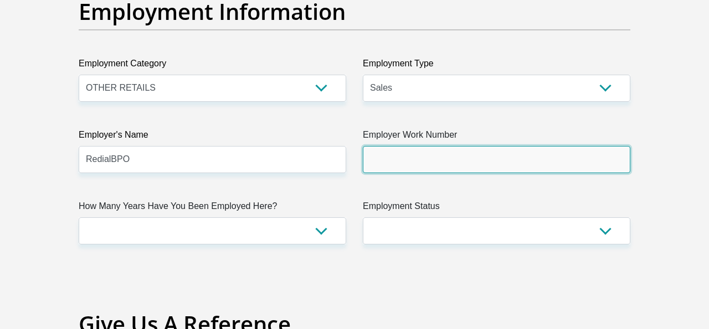
click at [476, 166] on input "Employer Work Number" at bounding box center [496, 159] width 267 height 27
type input "0813810941"
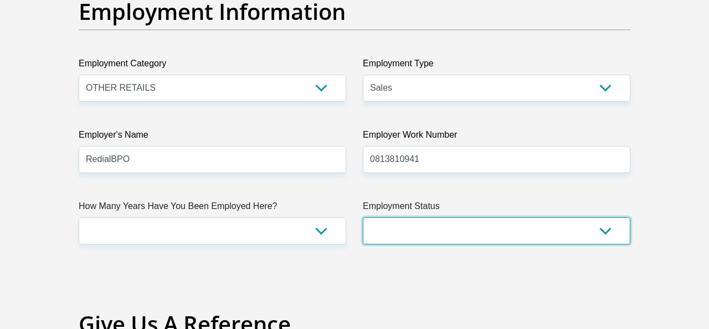
click at [458, 228] on select "Permanent/Full-time Part-time/Casual Contract Worker Self-Employed Housewife Re…" at bounding box center [496, 231] width 267 height 27
select select "1"
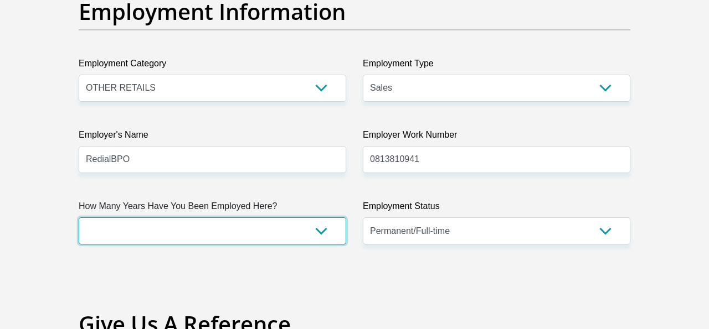
click at [110, 224] on select "less than 1 year 1-3 years 3-5 years 5+ years" at bounding box center [212, 231] width 267 height 27
select select "6"
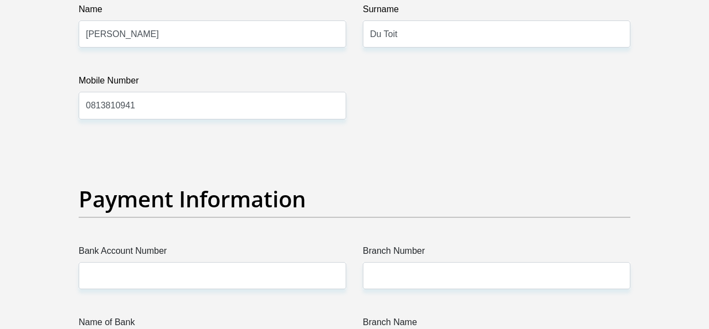
scroll to position [2405, 0]
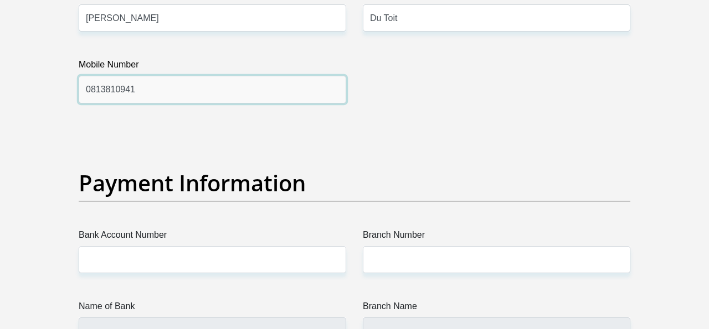
click at [140, 92] on input "0813810941" at bounding box center [212, 89] width 267 height 27
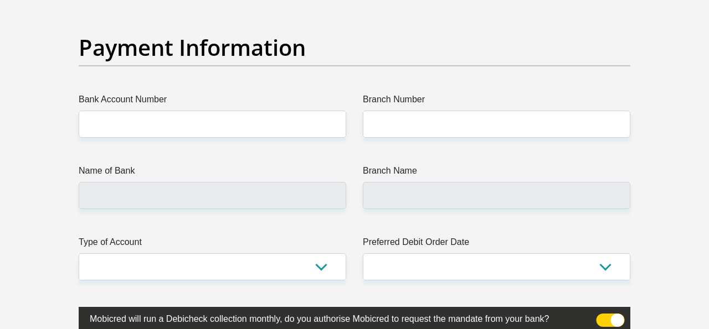
scroll to position [2552, 0]
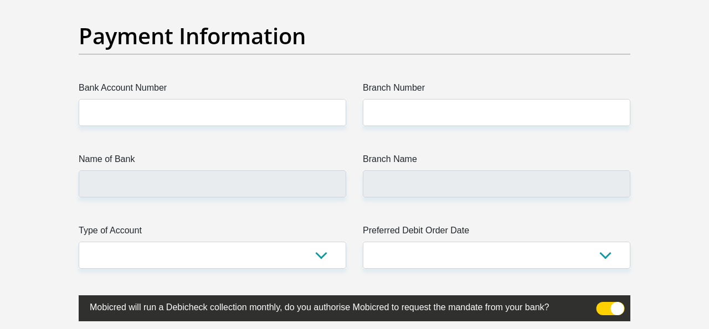
type input "0843863449"
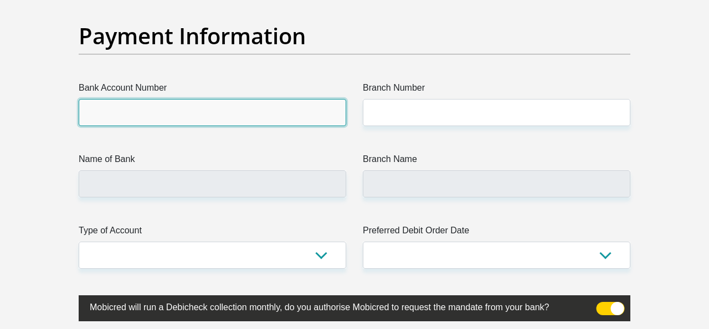
click at [156, 105] on input "Bank Account Number" at bounding box center [212, 112] width 267 height 27
type input "51000988256"
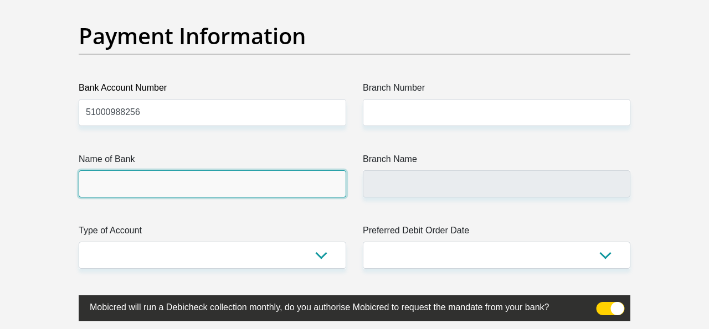
click at [144, 193] on input "Name of Bank" at bounding box center [212, 184] width 267 height 27
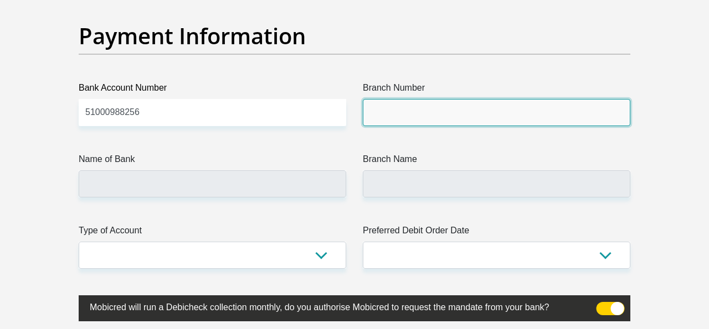
click at [385, 111] on input "Branch Number" at bounding box center [496, 112] width 267 height 27
type input "678910"
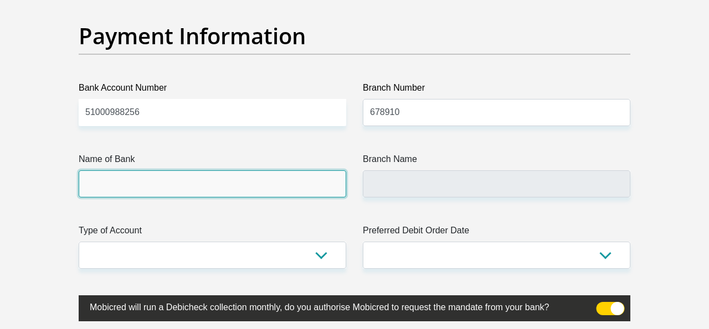
click at [174, 184] on input "Name of Bank" at bounding box center [212, 184] width 267 height 27
type input "TYME BANK LIMITED"
type input "TYME ROSEBANK"
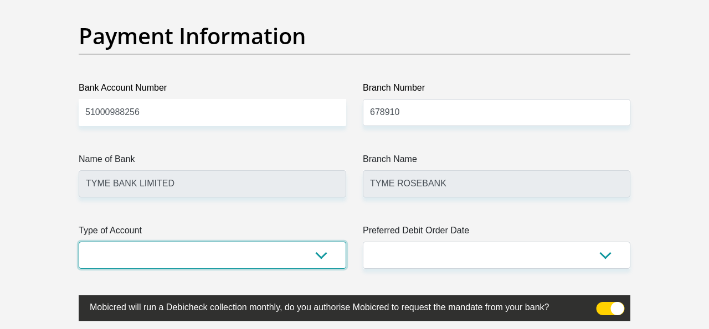
click at [196, 259] on select "Cheque Savings" at bounding box center [212, 255] width 267 height 27
select select "SAV"
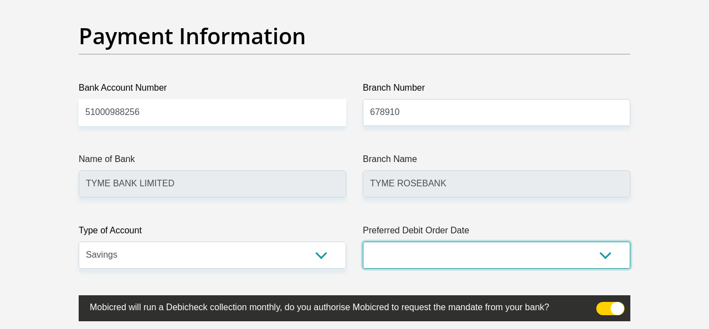
click at [535, 261] on select "1st 2nd 3rd 4th 5th 7th 18th 19th 20th 21st 22nd 23rd 24th 25th 26th 27th 28th …" at bounding box center [496, 255] width 267 height 27
select select "1"
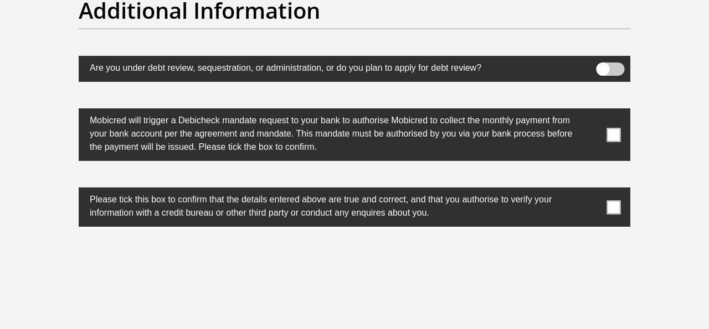
scroll to position [3512, 0]
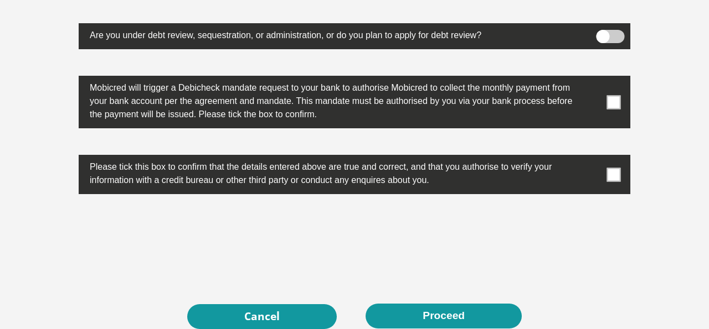
click at [613, 104] on span at bounding box center [614, 102] width 14 height 14
click at [591, 79] on input "checkbox" at bounding box center [591, 79] width 0 height 0
click at [613, 173] on span at bounding box center [614, 175] width 14 height 14
click at [591, 158] on input "checkbox" at bounding box center [591, 158] width 0 height 0
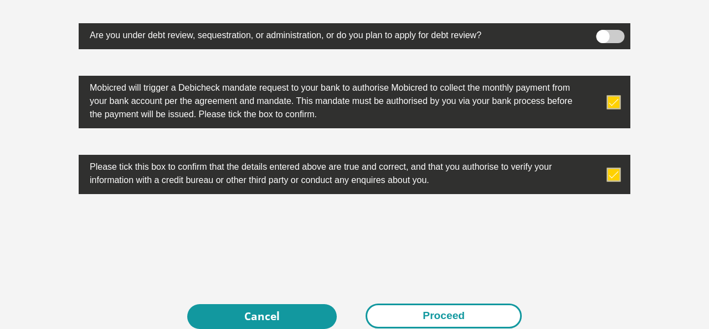
click at [462, 315] on button "Proceed" at bounding box center [443, 316] width 156 height 25
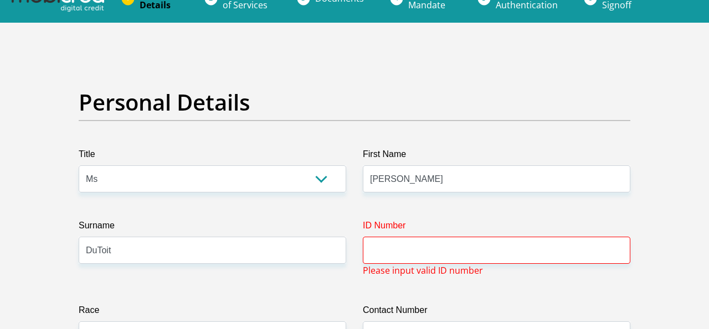
scroll to position [0, 0]
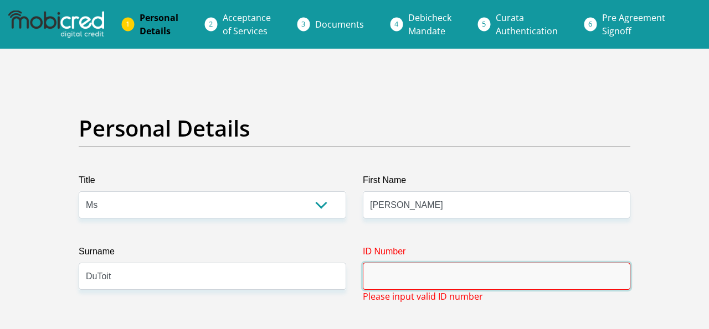
click at [404, 285] on input "ID Number" at bounding box center [496, 276] width 267 height 27
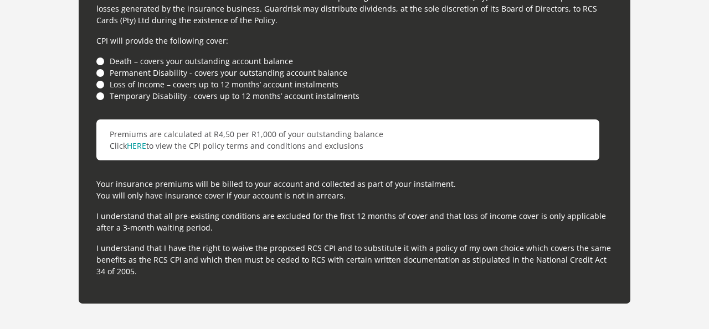
scroll to position [3155, 0]
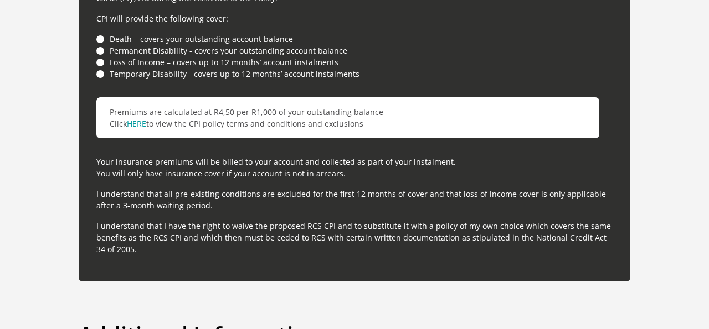
type input "7512090334084"
click at [452, 40] on li "Death – covers your outstanding account balance" at bounding box center [354, 39] width 516 height 12
click at [450, 51] on li "Permanent Disability - covers your outstanding account balance" at bounding box center [354, 51] width 516 height 12
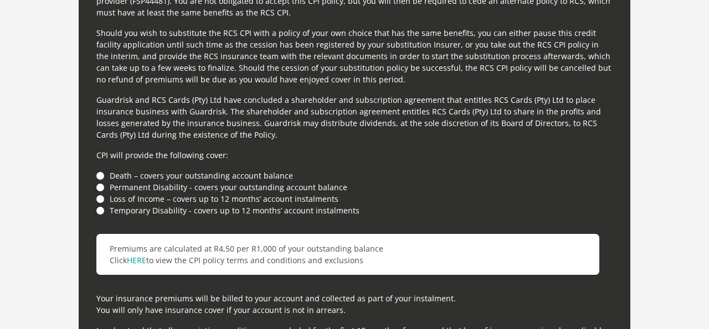
scroll to position [3642, 0]
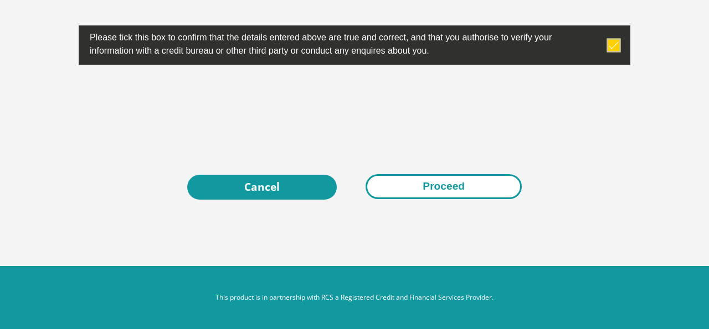
click at [454, 192] on button "Proceed" at bounding box center [443, 186] width 156 height 25
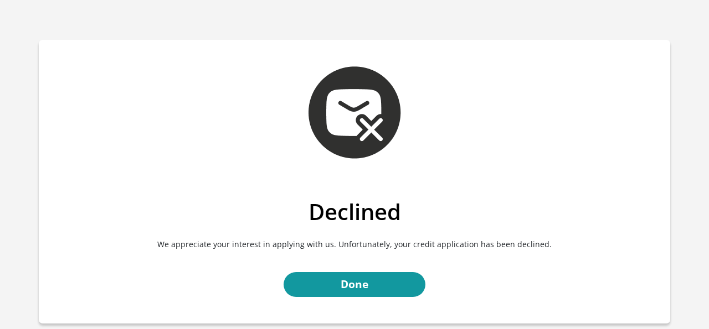
scroll to position [97, 0]
